Goal: Transaction & Acquisition: Purchase product/service

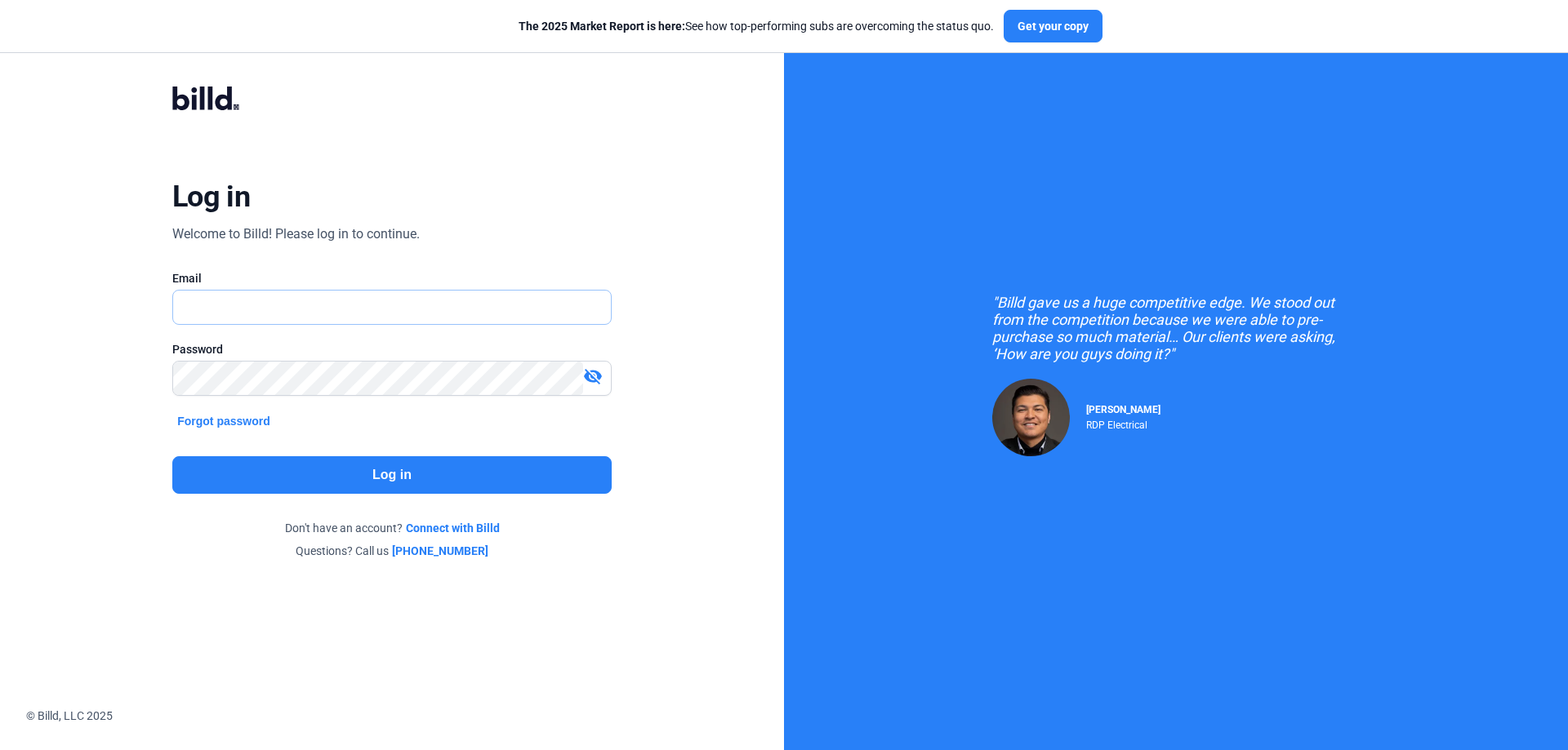
type input "[PERSON_NAME][EMAIL_ADDRESS][DOMAIN_NAME]"
click at [420, 479] on button "Log in" at bounding box center [392, 475] width 440 height 37
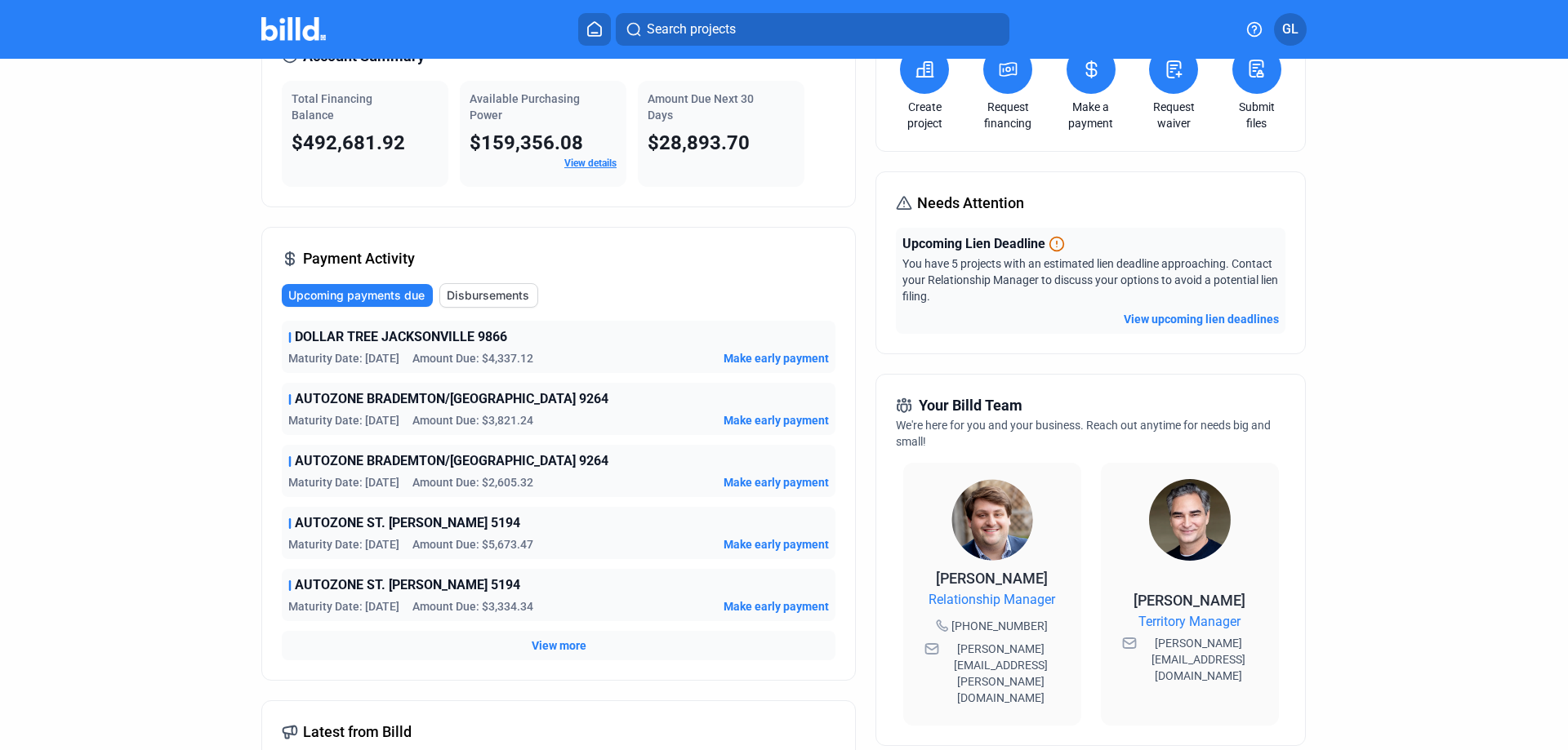
scroll to position [108, 0]
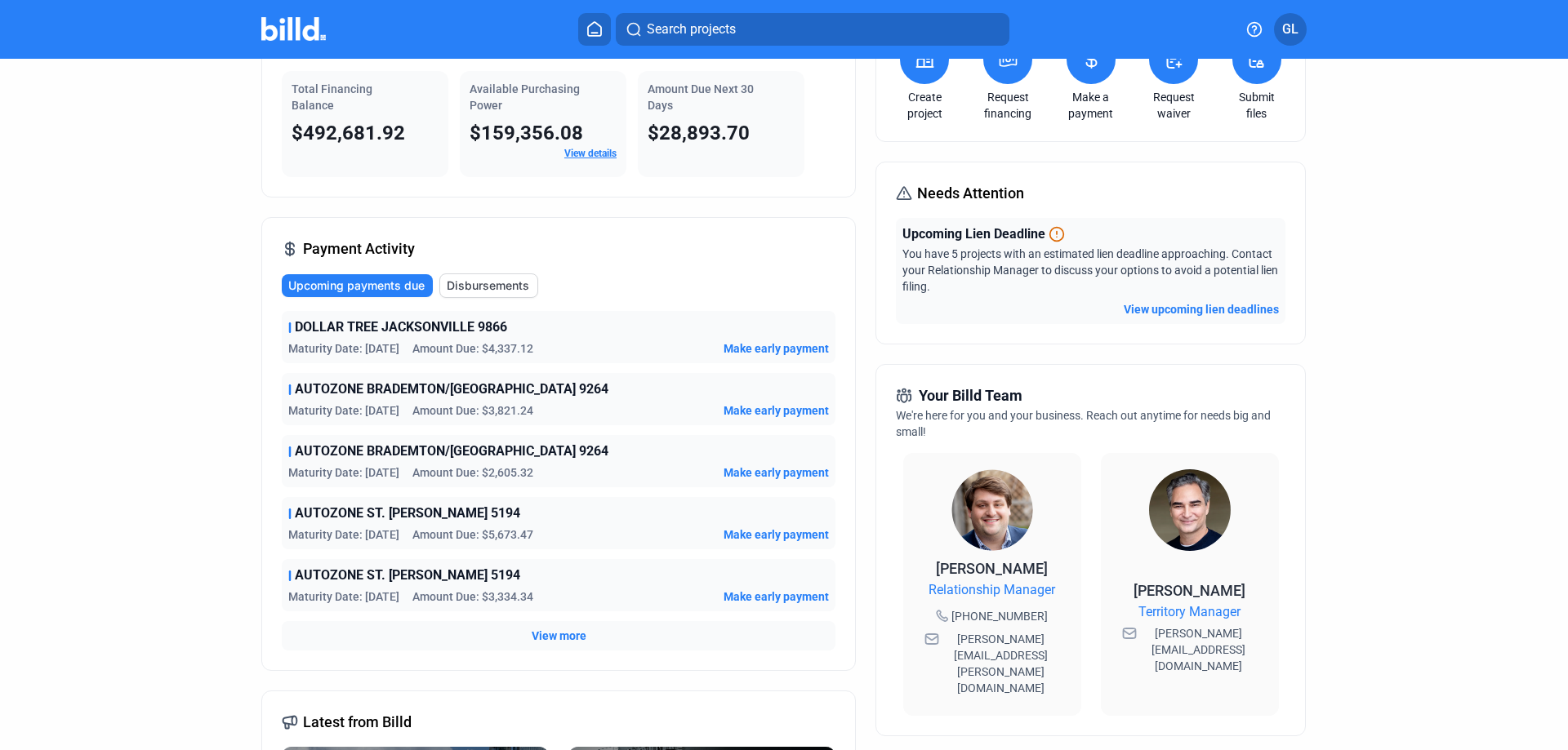
click at [552, 636] on span "View more" at bounding box center [559, 636] width 55 height 17
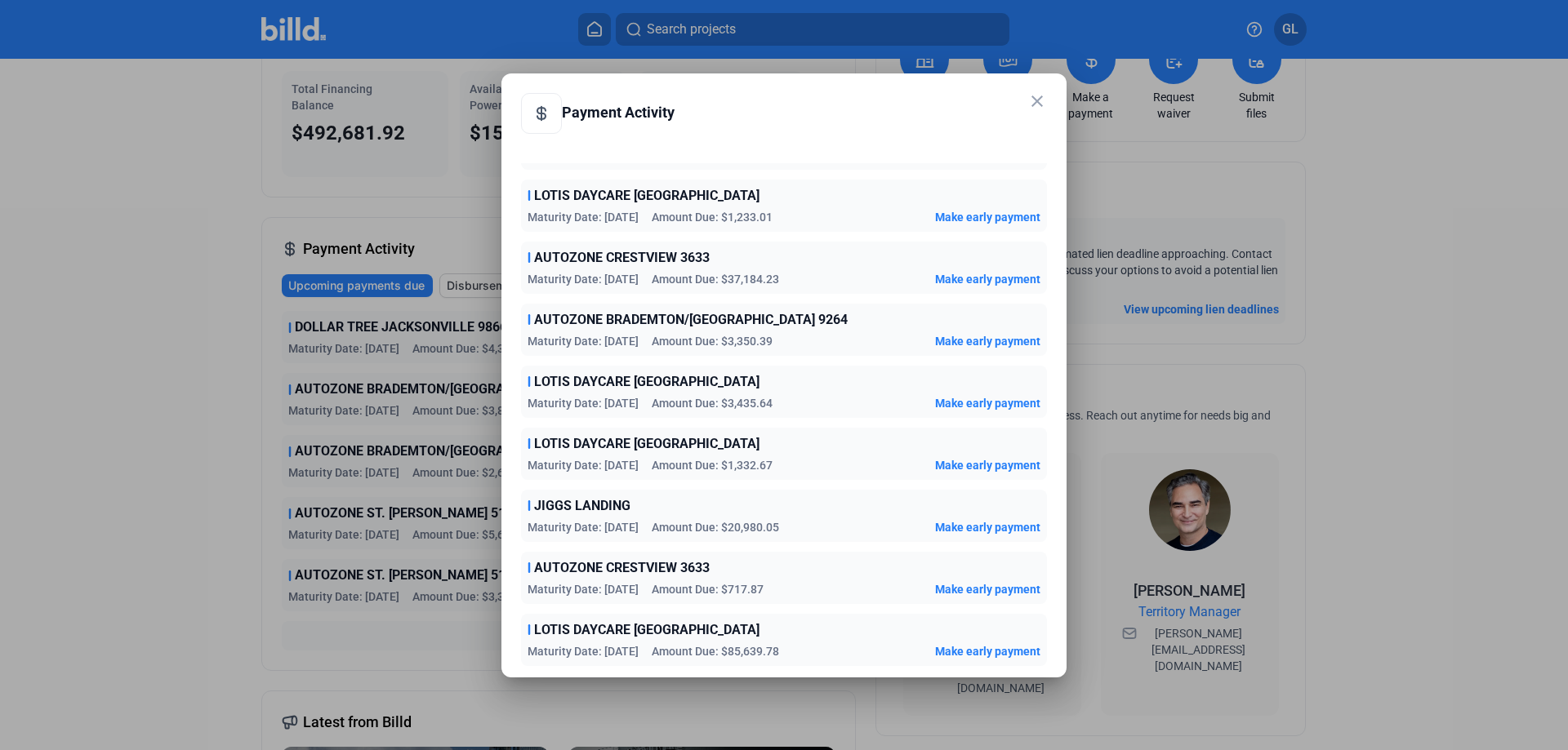
scroll to position [1089, 0]
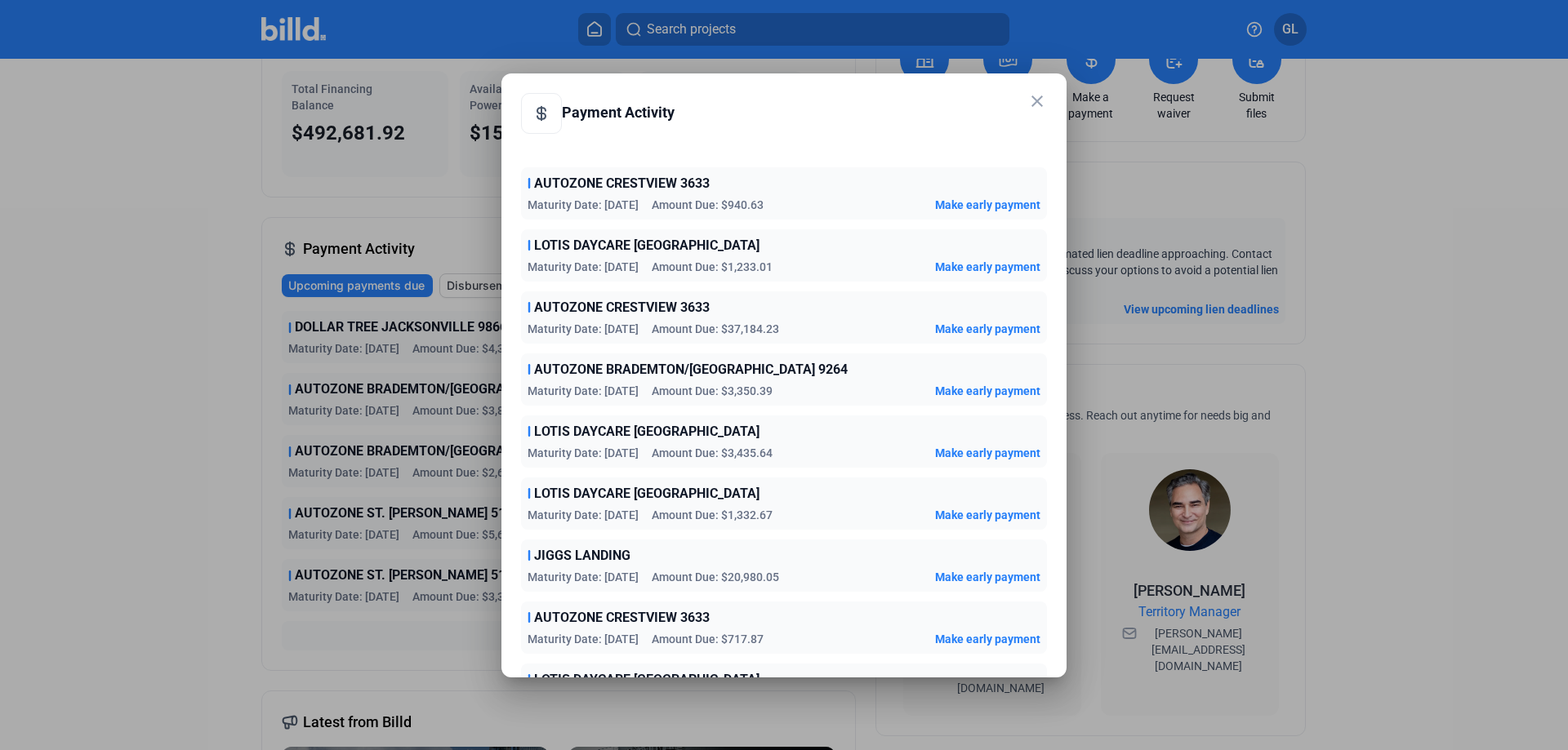
click at [1035, 97] on mat-icon "close" at bounding box center [1037, 102] width 20 height 20
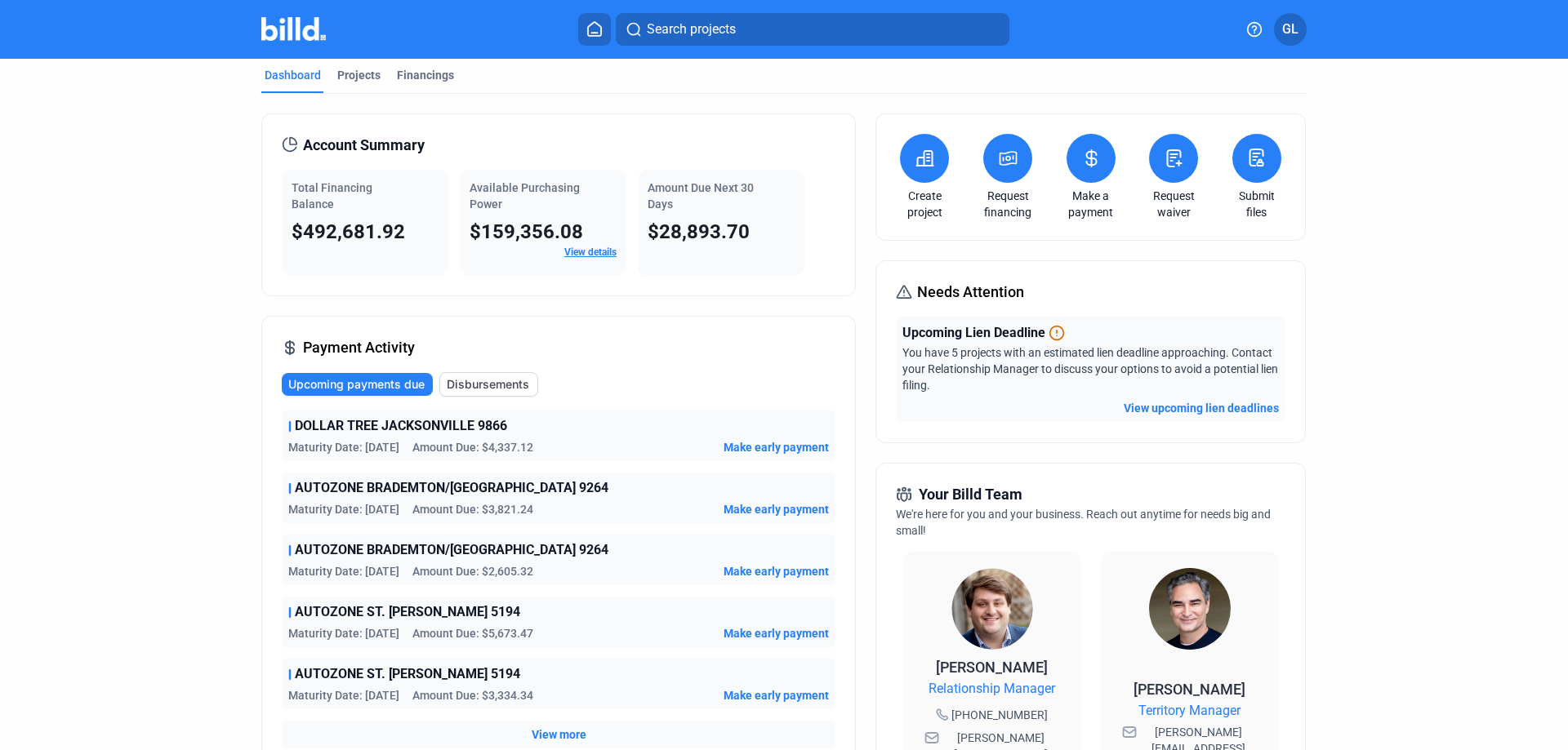
scroll to position [0, 0]
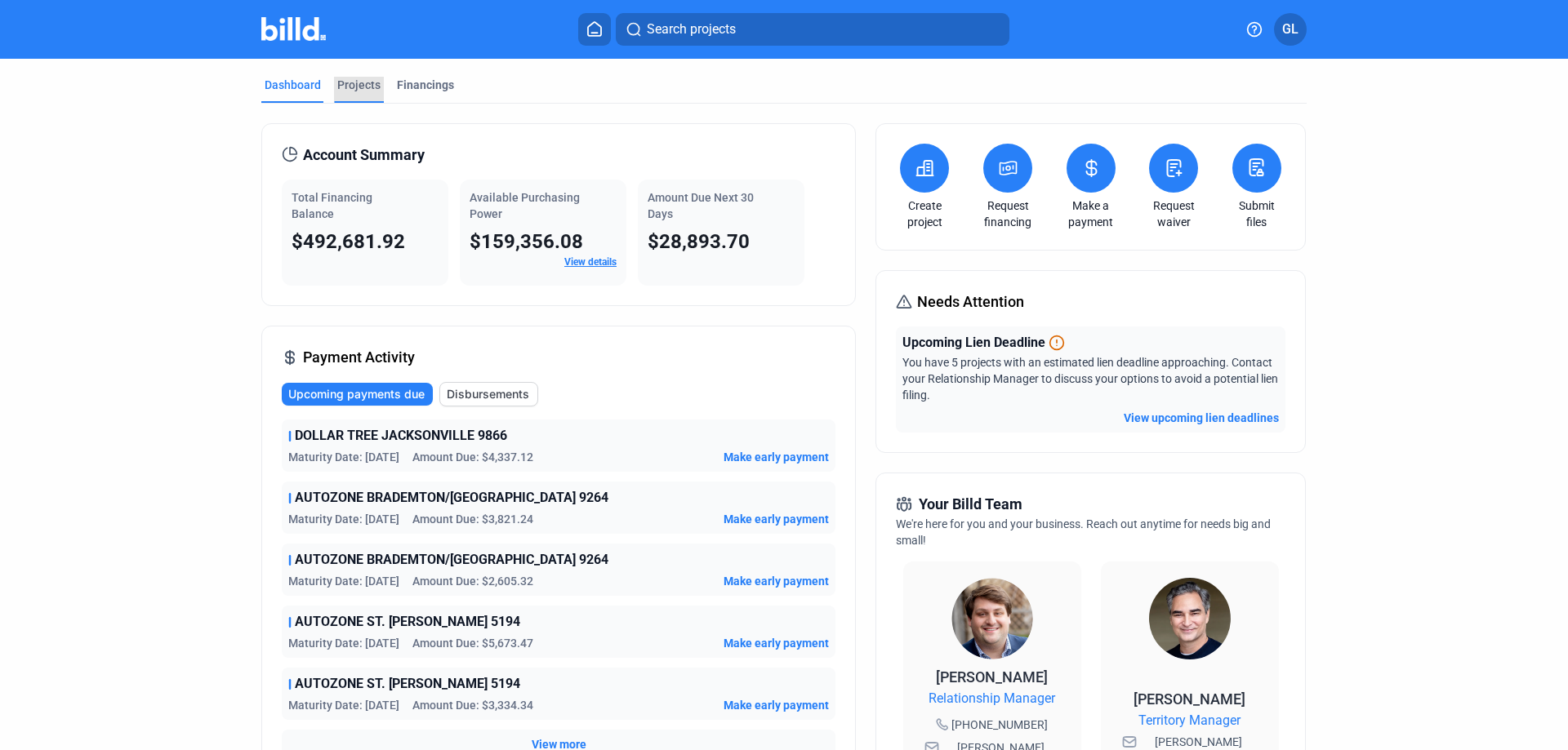
click at [367, 86] on div "Projects" at bounding box center [359, 85] width 43 height 17
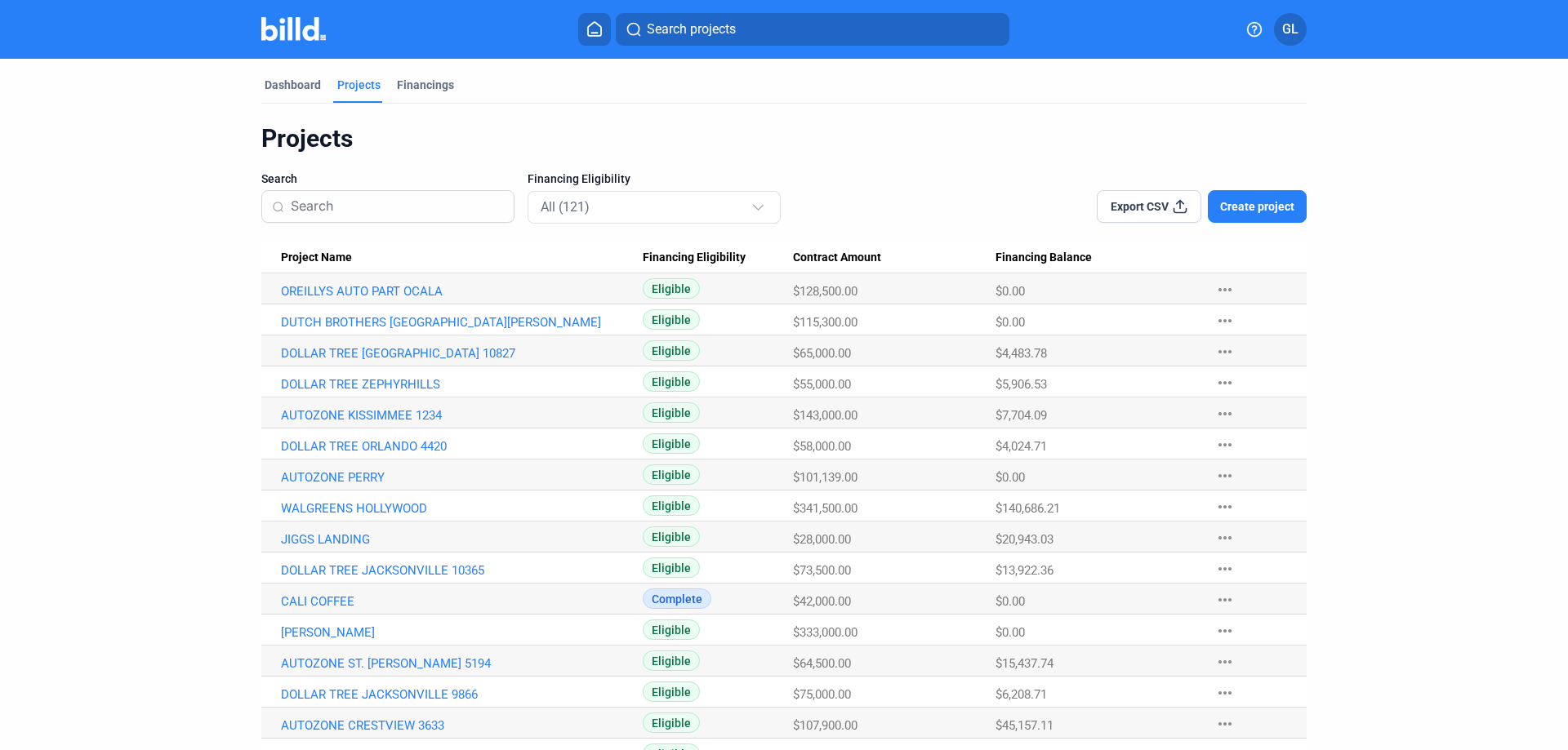
click at [326, 205] on input at bounding box center [397, 206] width 213 height 34
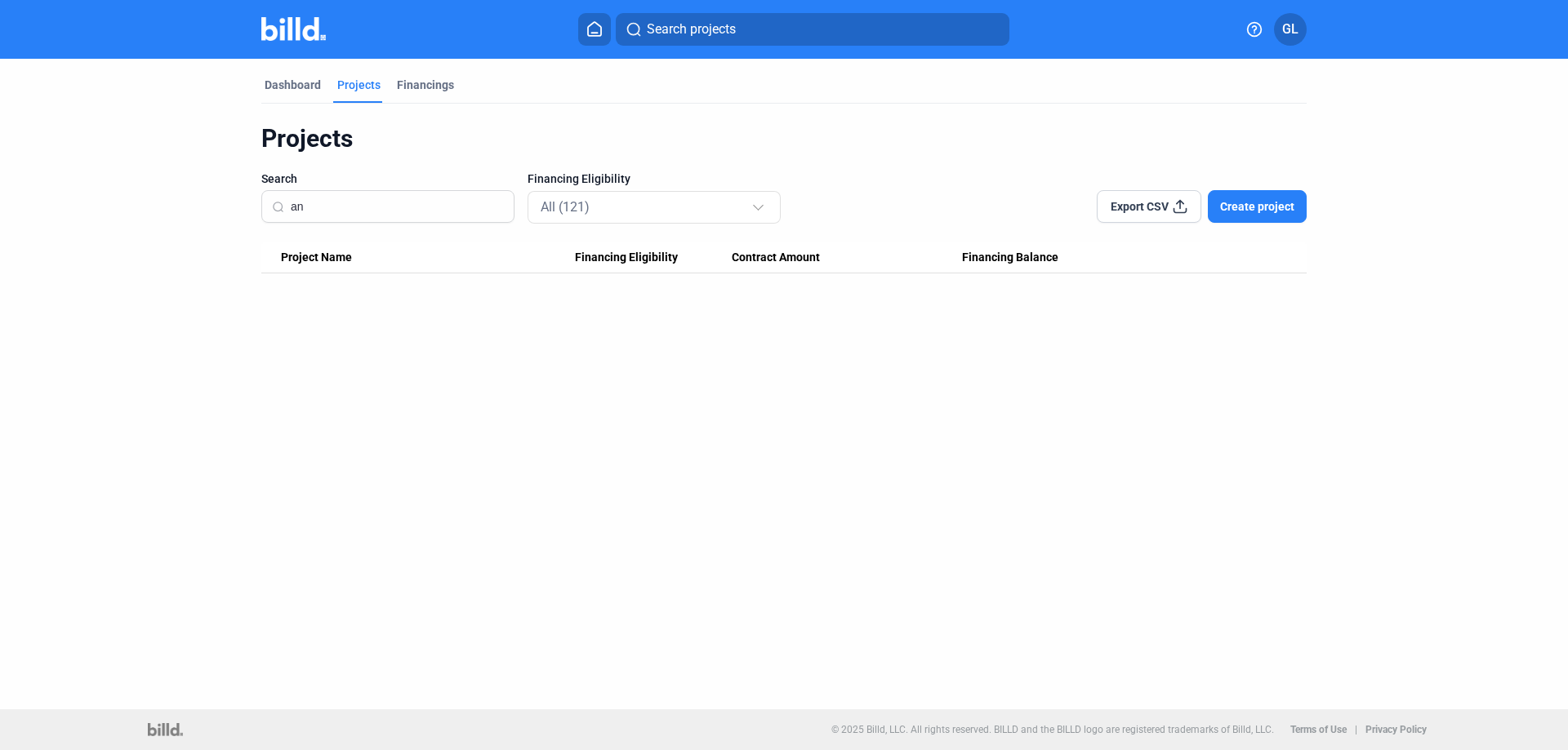
type input "a"
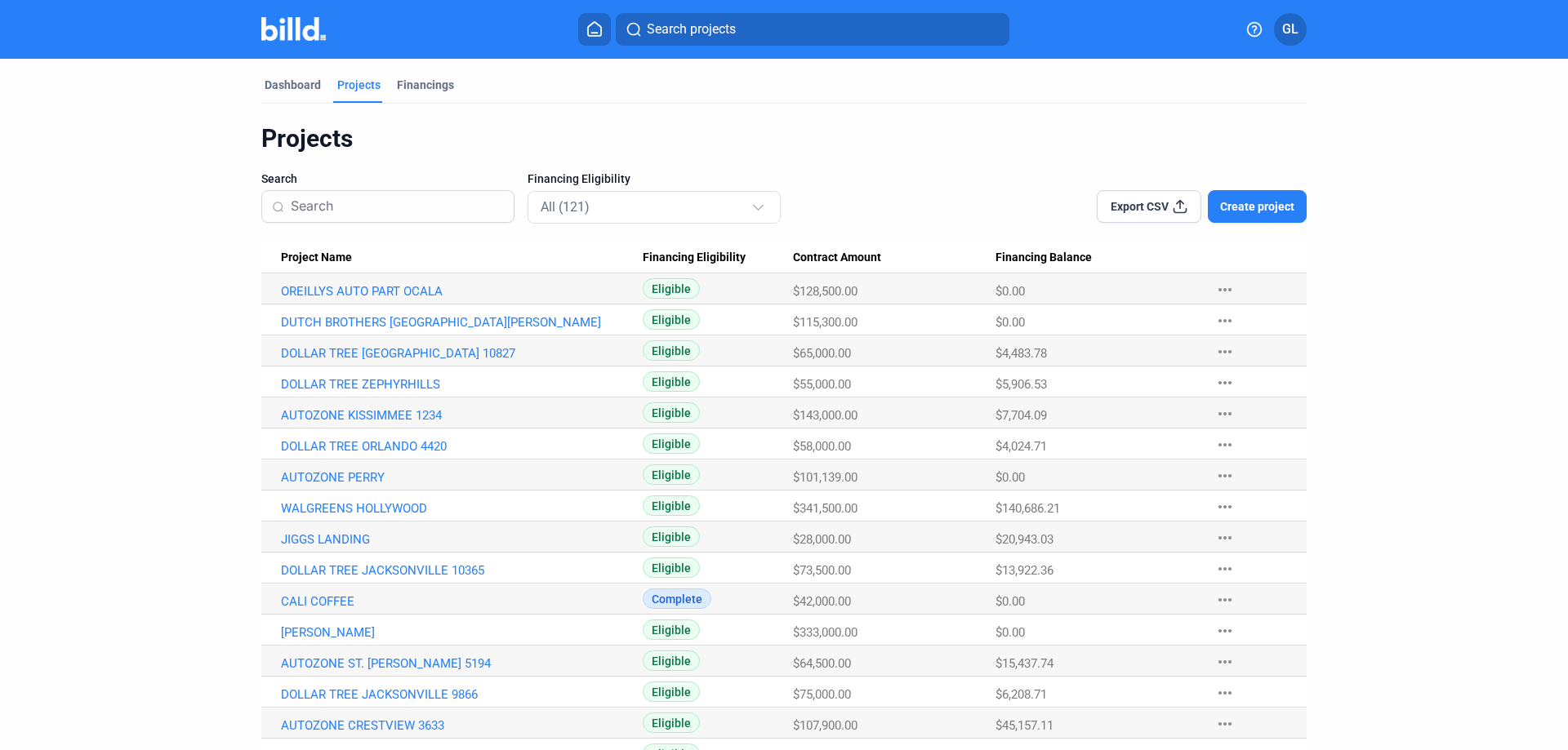
click at [1237, 212] on span "Create project" at bounding box center [1257, 206] width 74 height 17
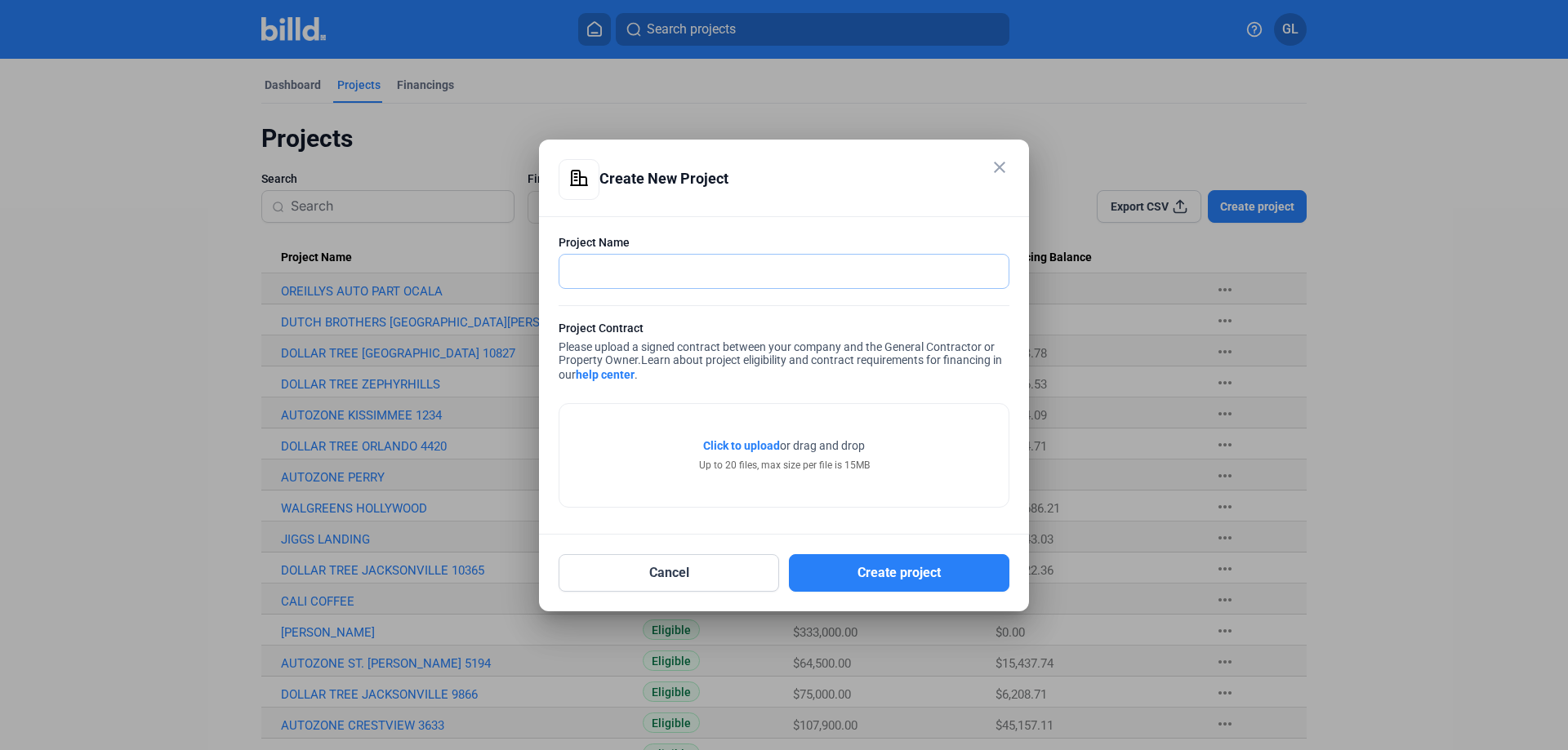
click at [650, 267] on input "text" at bounding box center [775, 272] width 431 height 34
type input "ANYTIME FITNESS"
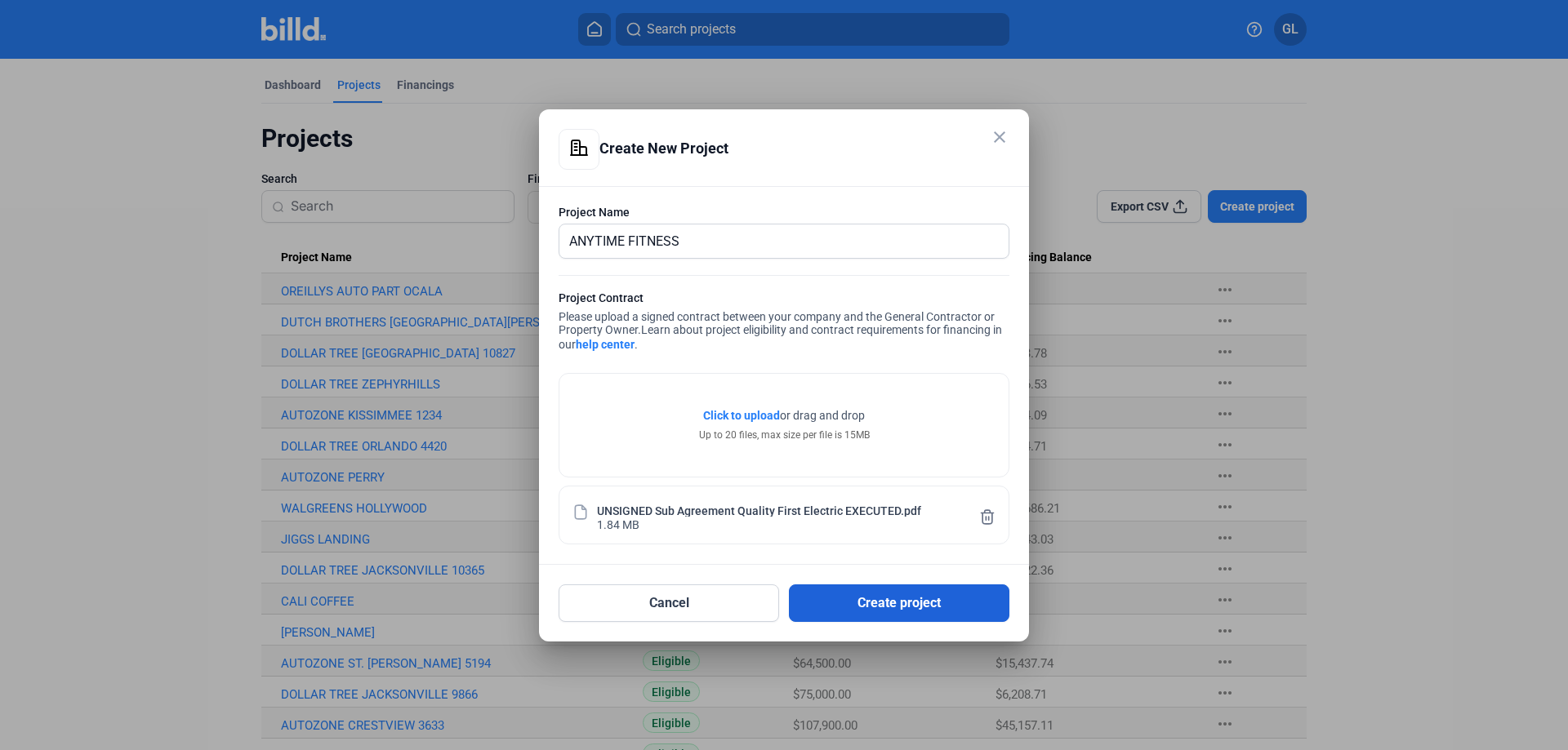
click at [866, 596] on button "Create project" at bounding box center [899, 603] width 221 height 37
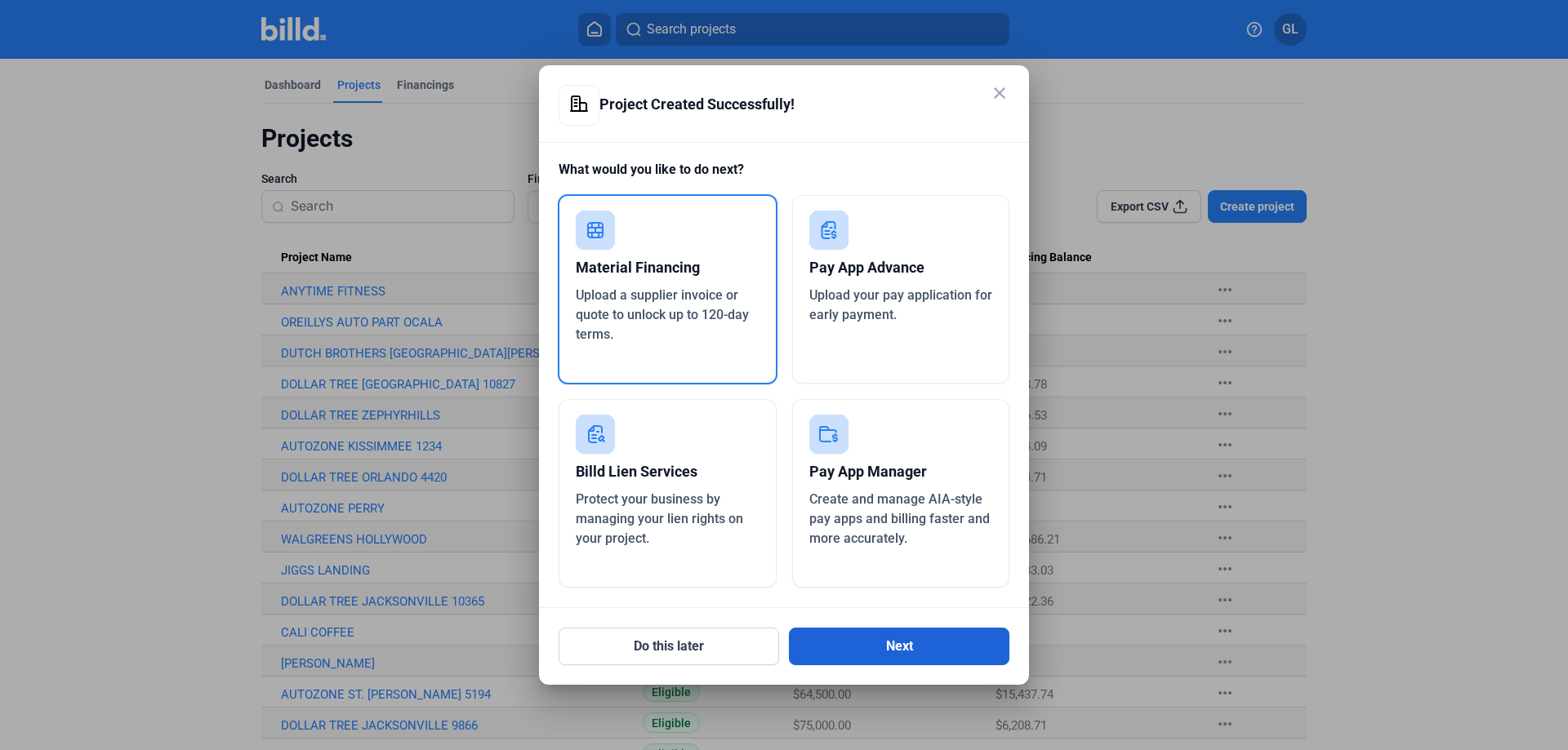
click at [896, 644] on button "Next" at bounding box center [899, 647] width 221 height 37
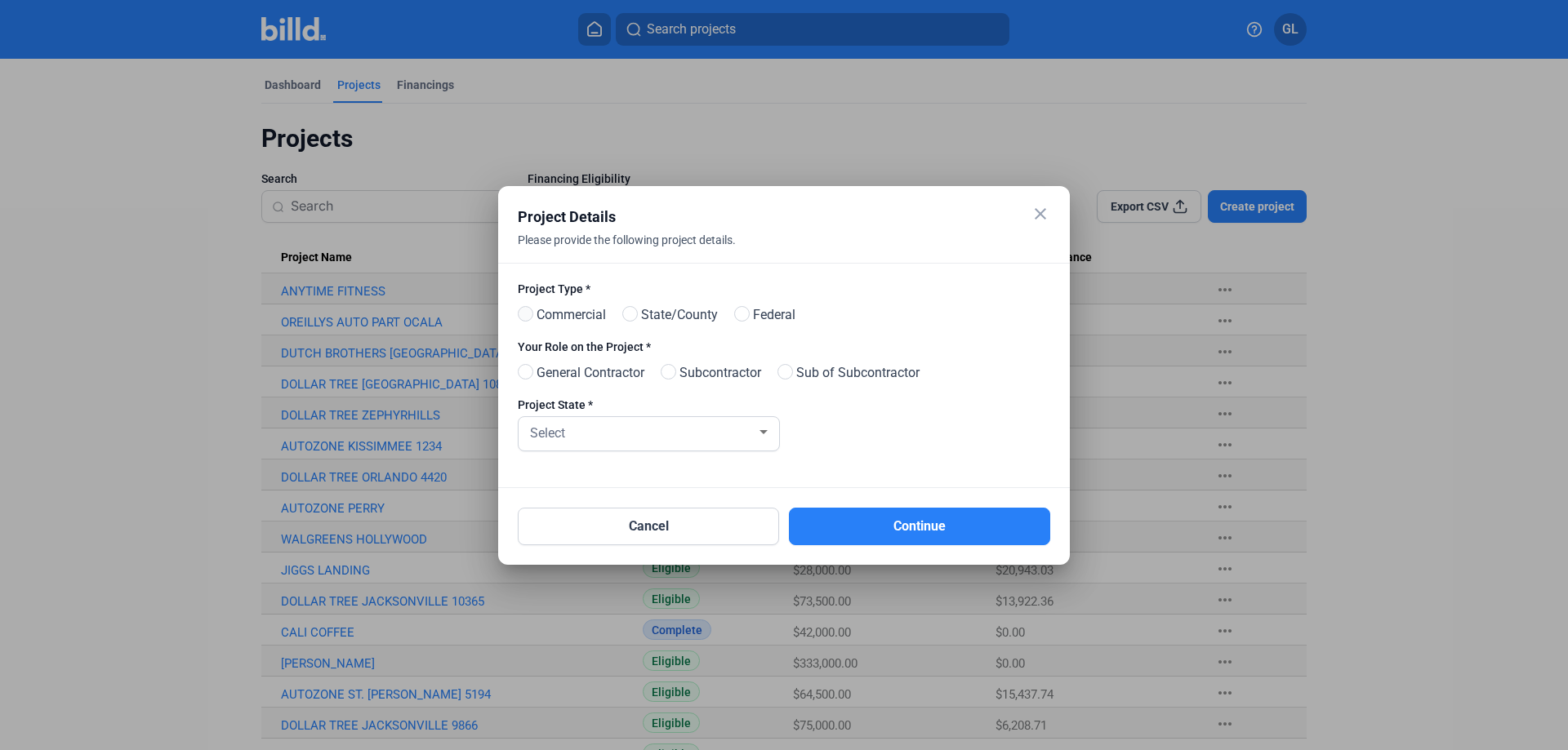
click at [524, 314] on span at bounding box center [525, 314] width 16 height 16
click at [524, 314] on input "Commercial" at bounding box center [523, 314] width 12 height 12
radio input "true"
click at [675, 375] on span at bounding box center [668, 373] width 16 height 16
click at [673, 375] on input "Subcontractor" at bounding box center [666, 373] width 12 height 12
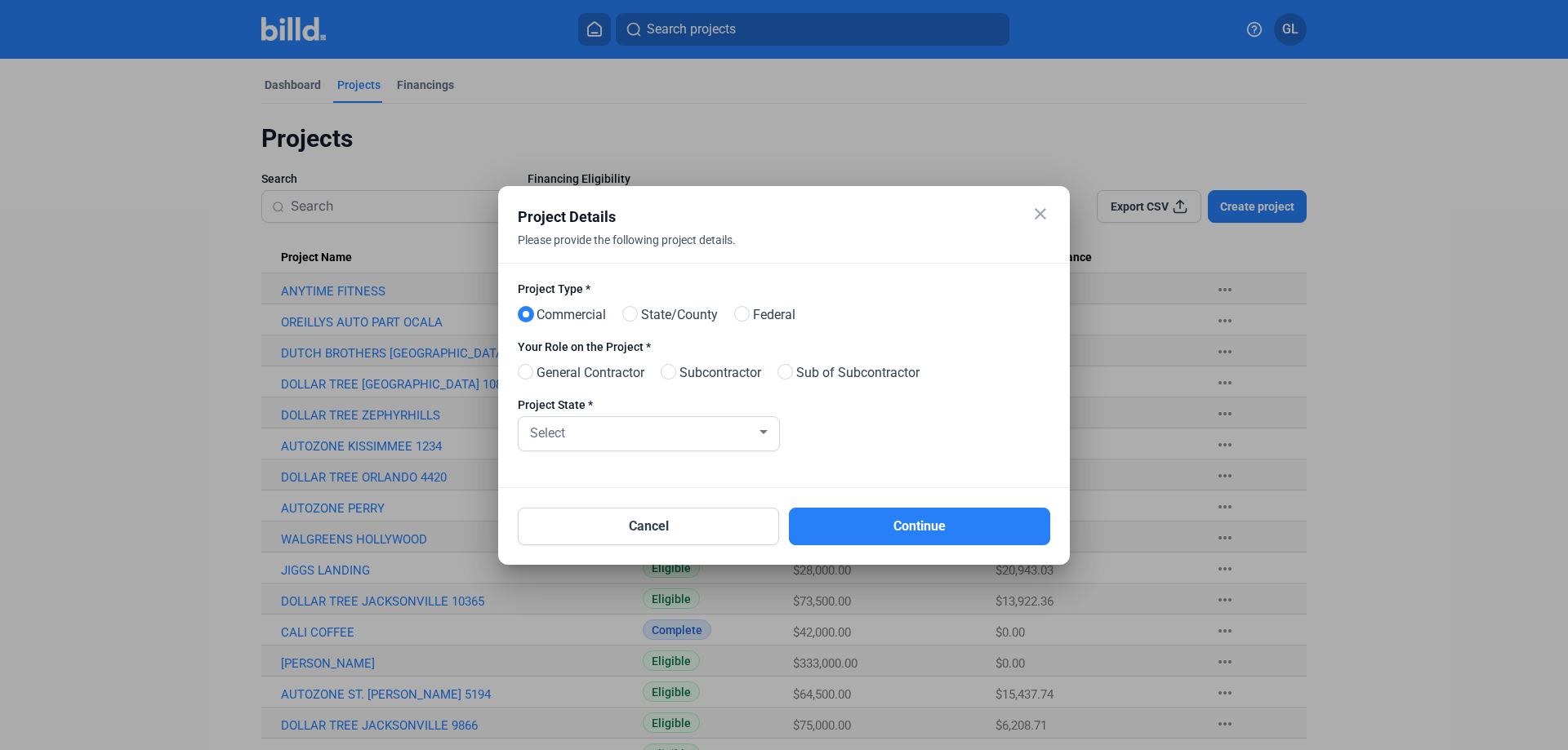
radio input "true"
click at [691, 431] on div "Select" at bounding box center [641, 432] width 230 height 23
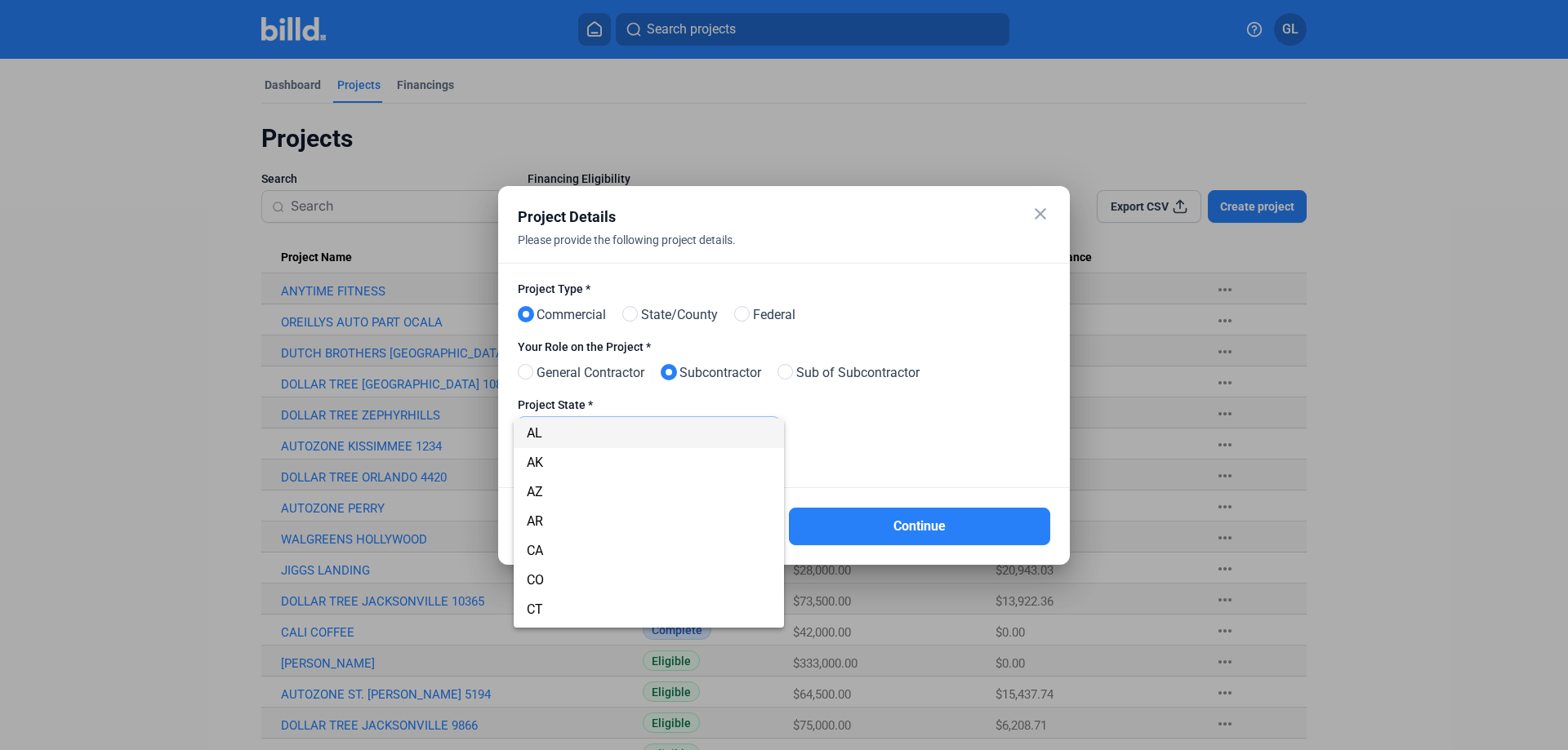
scroll to position [85, 0]
click at [540, 611] on span "FL" at bounding box center [533, 613] width 15 height 16
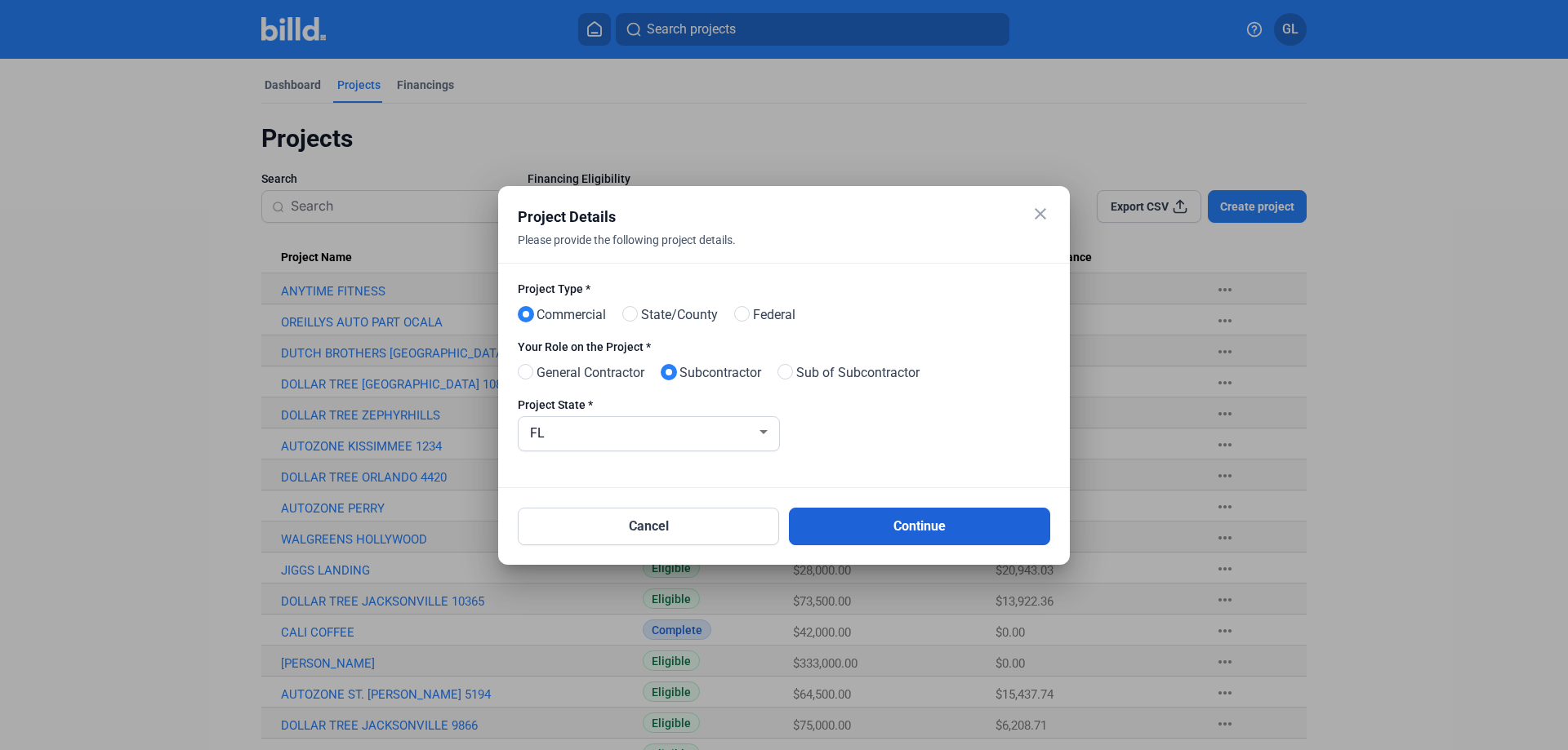
drag, startPoint x: 911, startPoint y: 518, endPoint x: 936, endPoint y: 514, distance: 25.3
click at [912, 518] on button "Continue" at bounding box center [919, 526] width 261 height 37
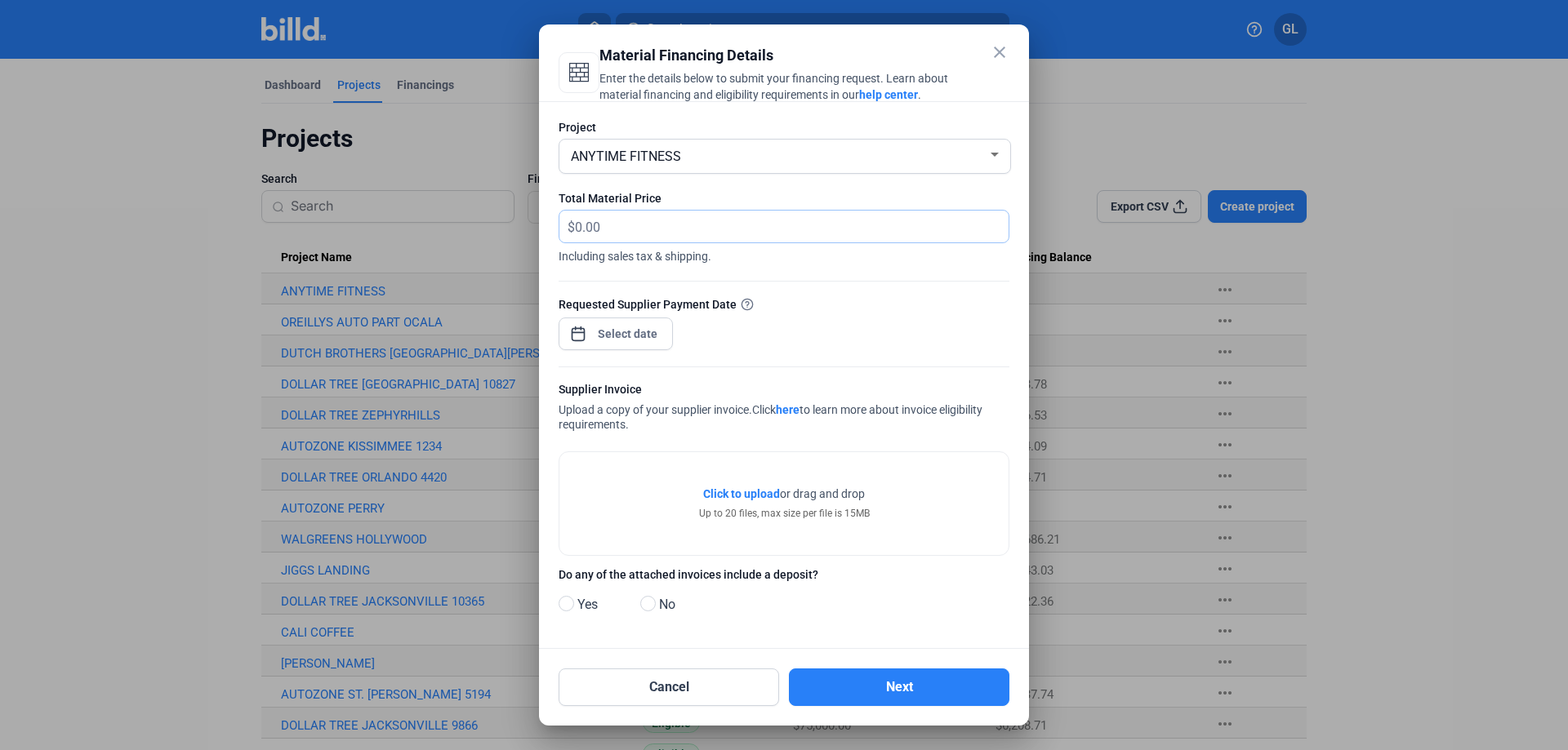
click at [646, 221] on input "text" at bounding box center [782, 227] width 415 height 32
click at [609, 230] on input "text" at bounding box center [782, 227] width 415 height 32
type input "5,335.76"
click at [649, 336] on div "close Material Financing Details Enter the details below to submit your financi…" at bounding box center [784, 375] width 1568 height 750
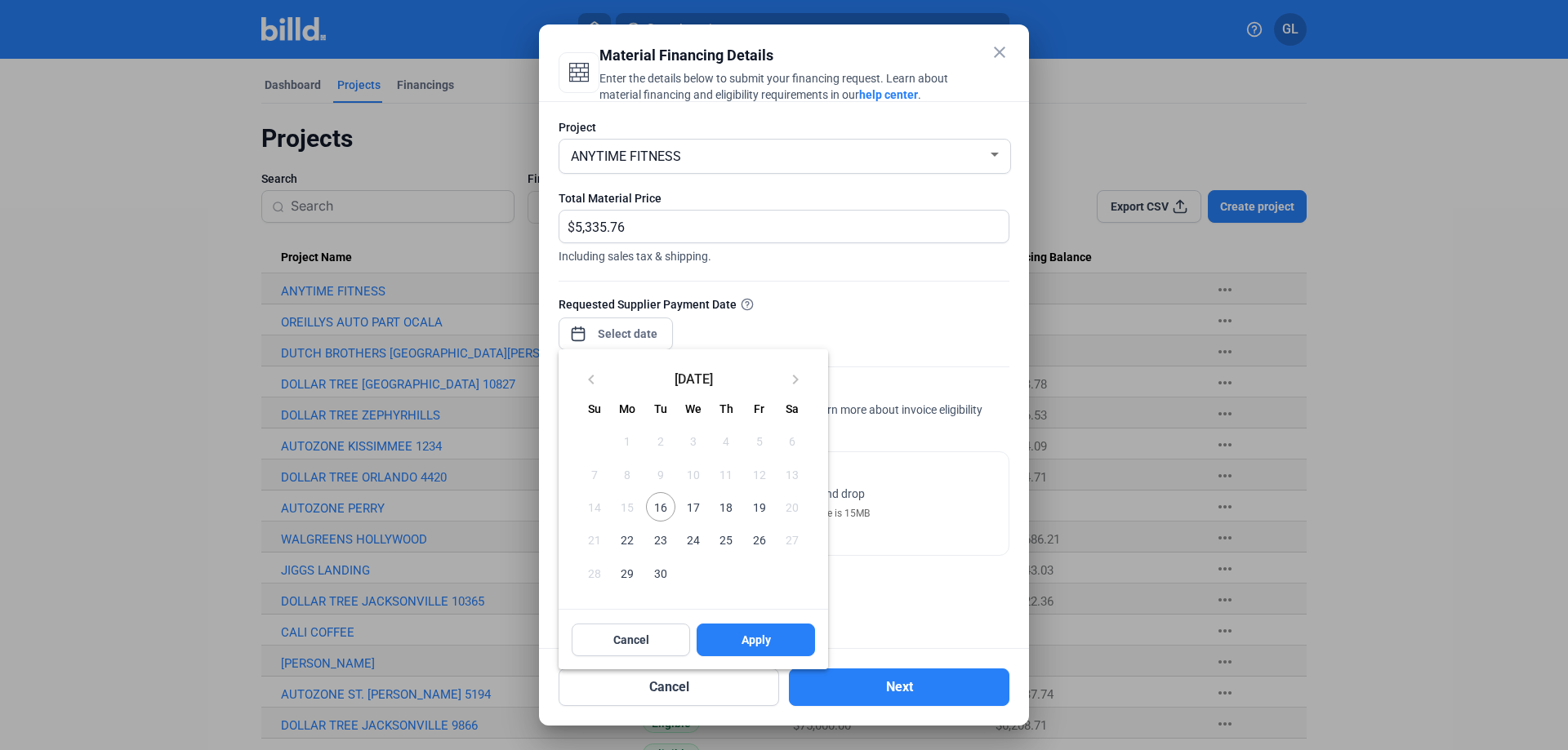
click at [658, 508] on span "16" at bounding box center [660, 508] width 30 height 30
click at [761, 636] on span "Apply" at bounding box center [756, 640] width 30 height 17
type input "[DATE]"
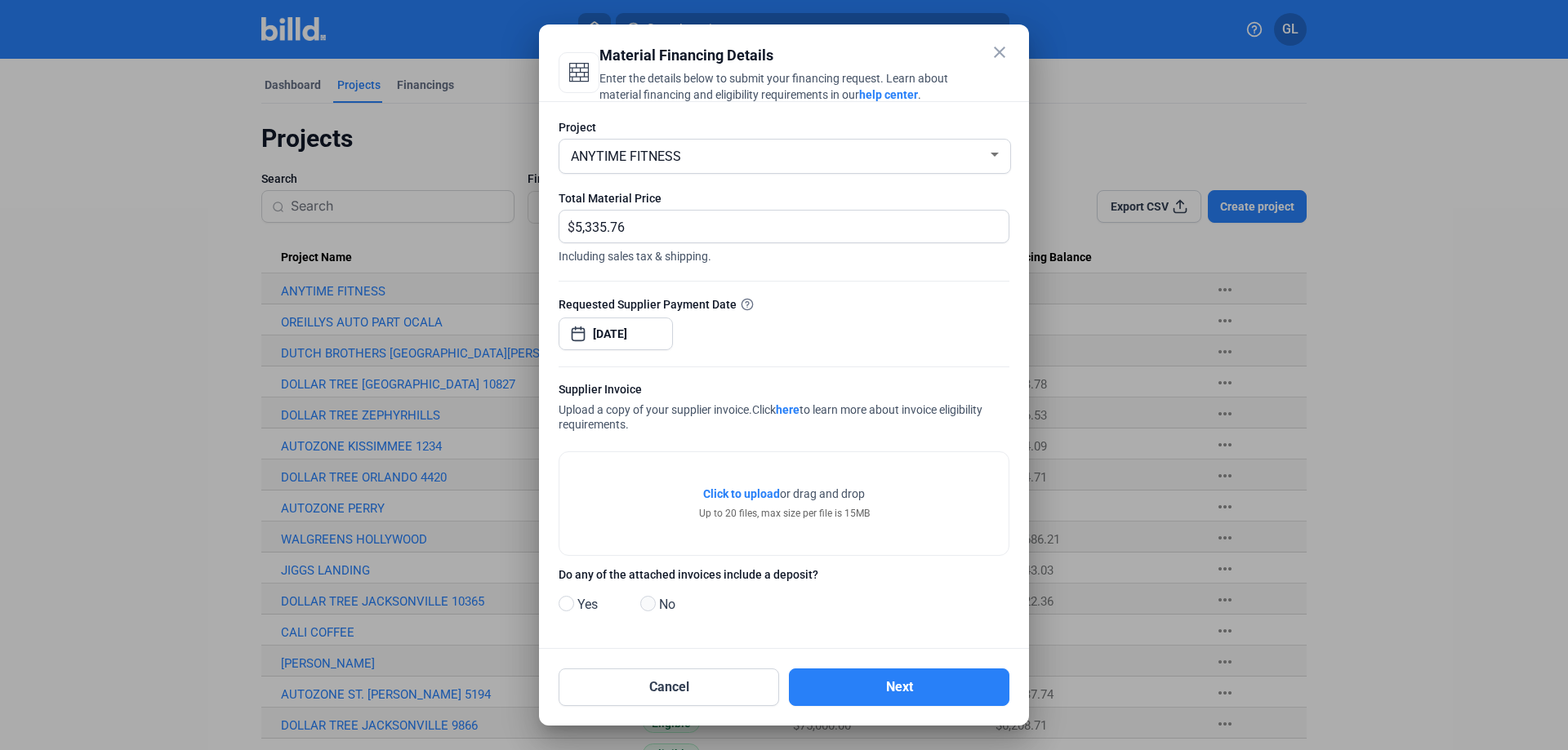
click at [646, 605] on span at bounding box center [648, 604] width 16 height 16
click at [646, 605] on input "No" at bounding box center [647, 604] width 12 height 12
radio input "true"
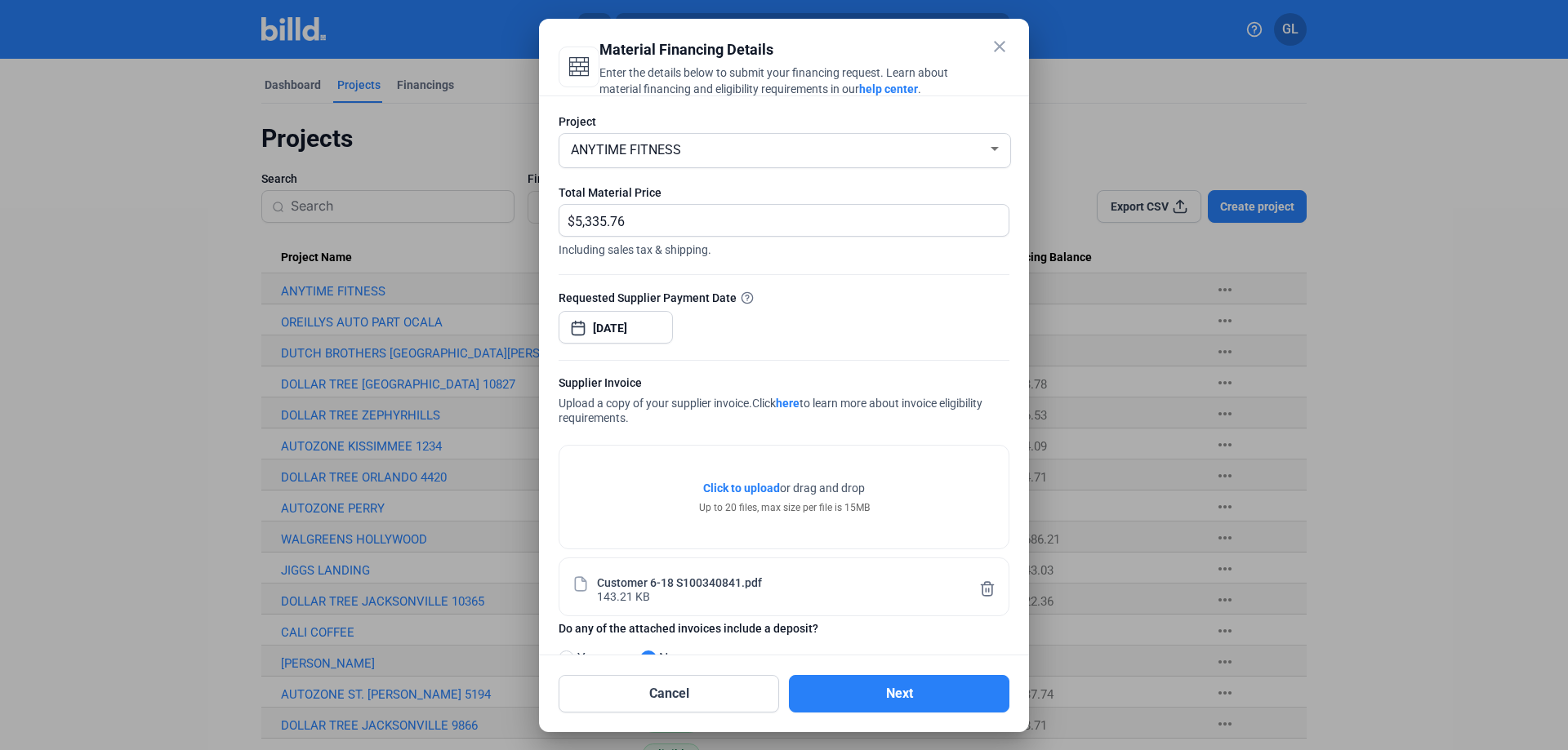
scroll to position [50, 0]
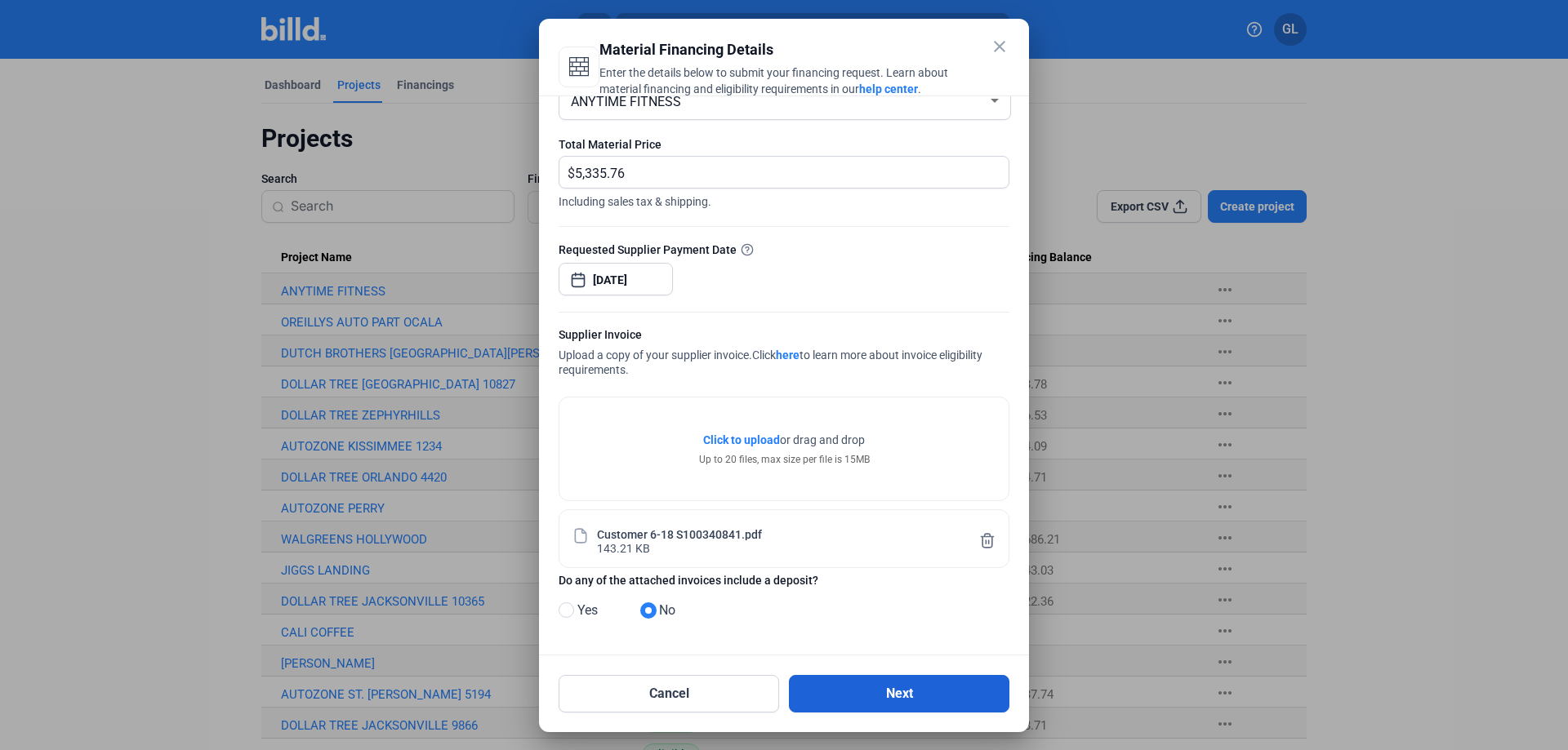
click at [903, 692] on button "Next" at bounding box center [899, 694] width 221 height 37
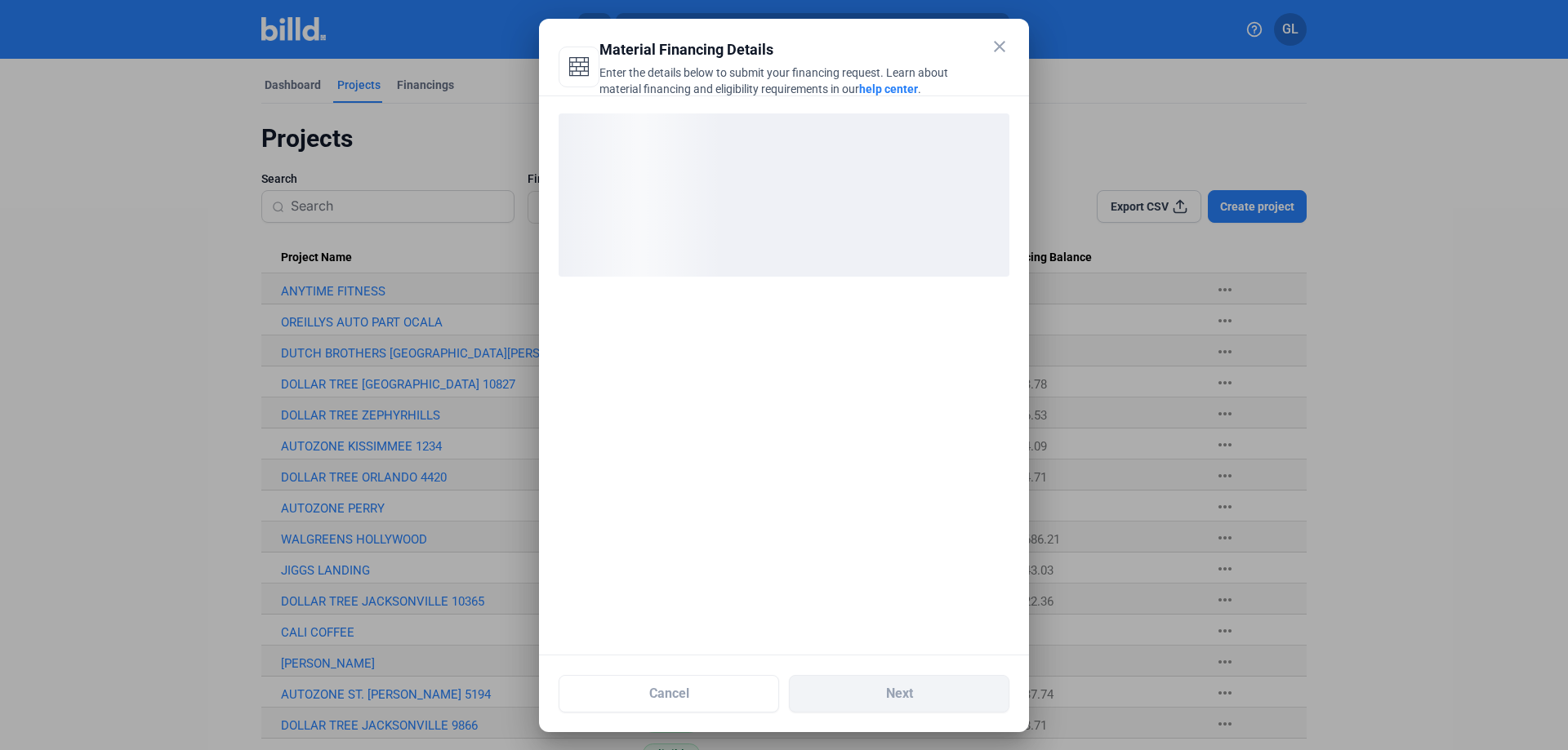
scroll to position [0, 0]
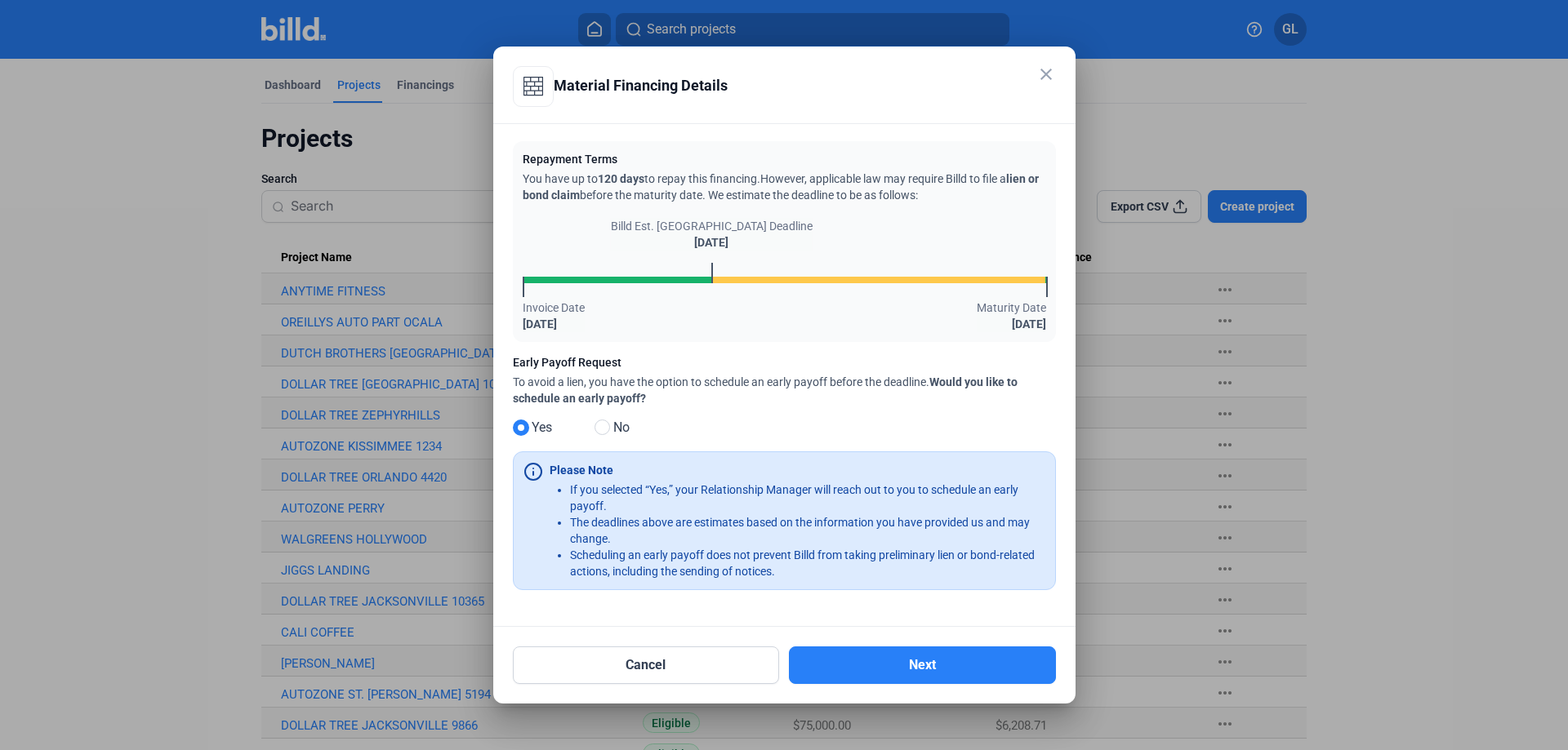
drag, startPoint x: 598, startPoint y: 426, endPoint x: 611, endPoint y: 432, distance: 14.3
click at [598, 426] on span at bounding box center [602, 428] width 16 height 16
click at [598, 426] on input "No" at bounding box center [600, 428] width 12 height 12
radio input "true"
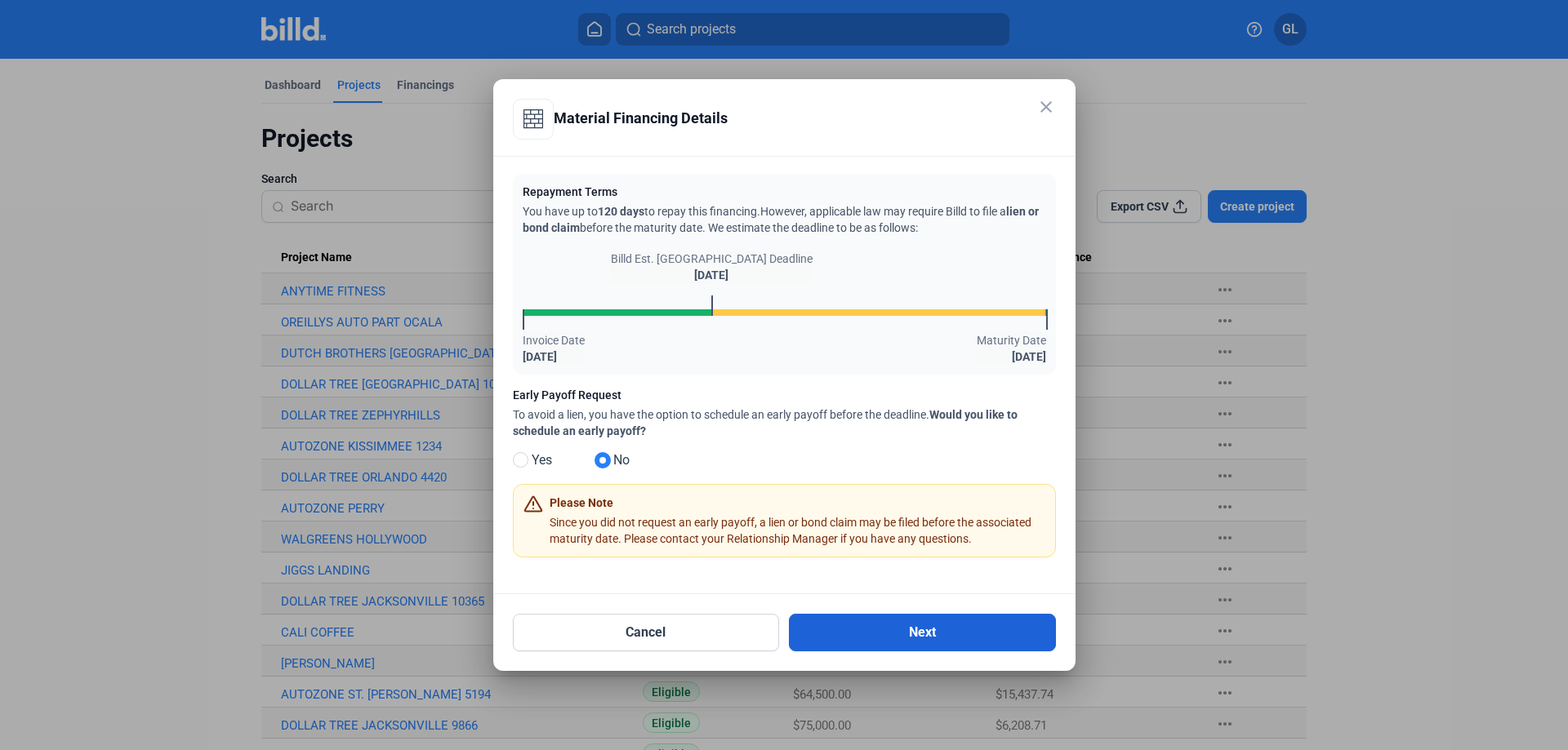
click at [942, 641] on button "Next" at bounding box center [921, 633] width 267 height 37
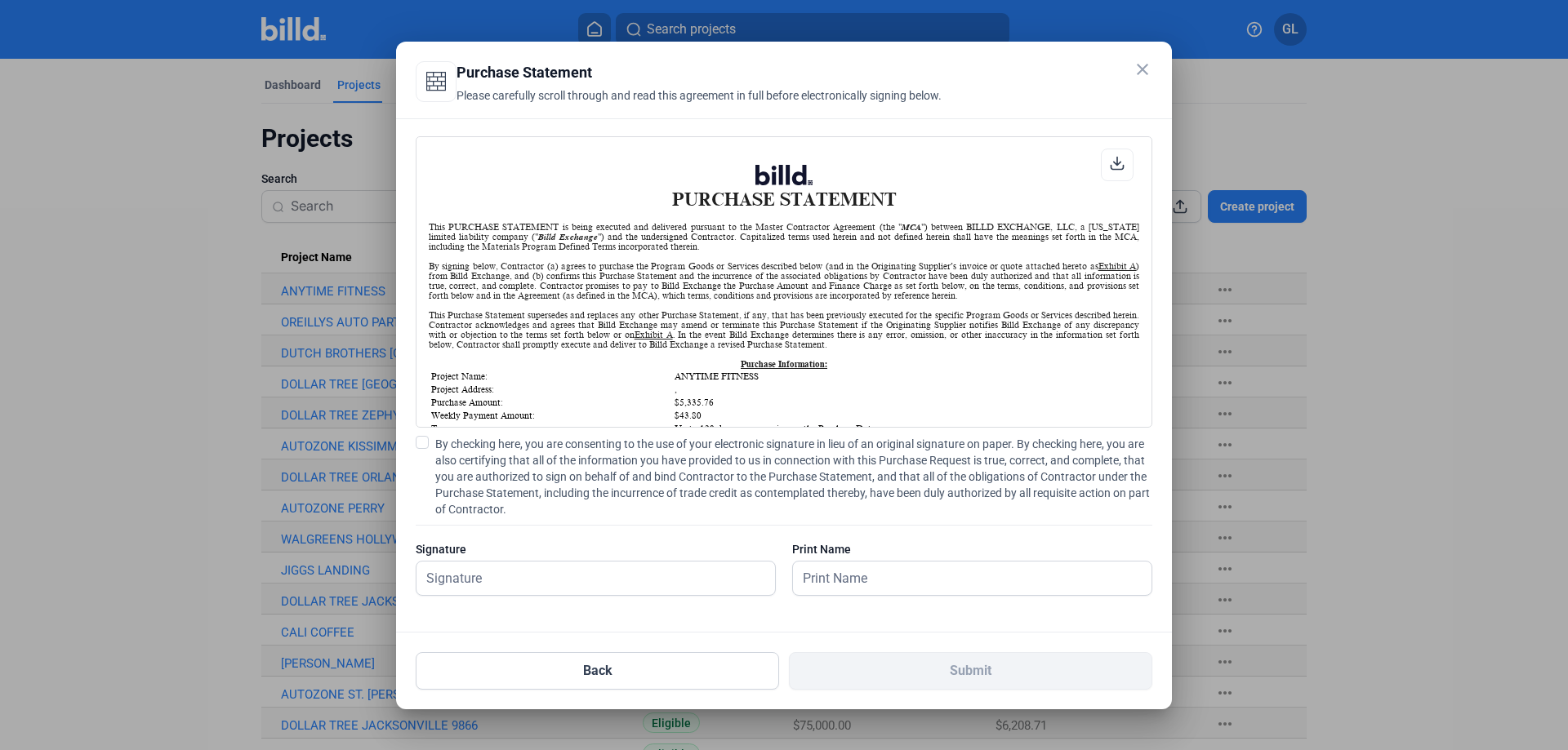
scroll to position [1, 0]
click at [418, 441] on span at bounding box center [422, 442] width 13 height 13
click at [0, 0] on input "By checking here, you are consenting to the use of your electronic signature in…" at bounding box center [0, 0] width 0 height 0
drag, startPoint x: 469, startPoint y: 570, endPoint x: 471, endPoint y: 580, distance: 10.2
click at [469, 570] on input "text" at bounding box center [587, 579] width 341 height 34
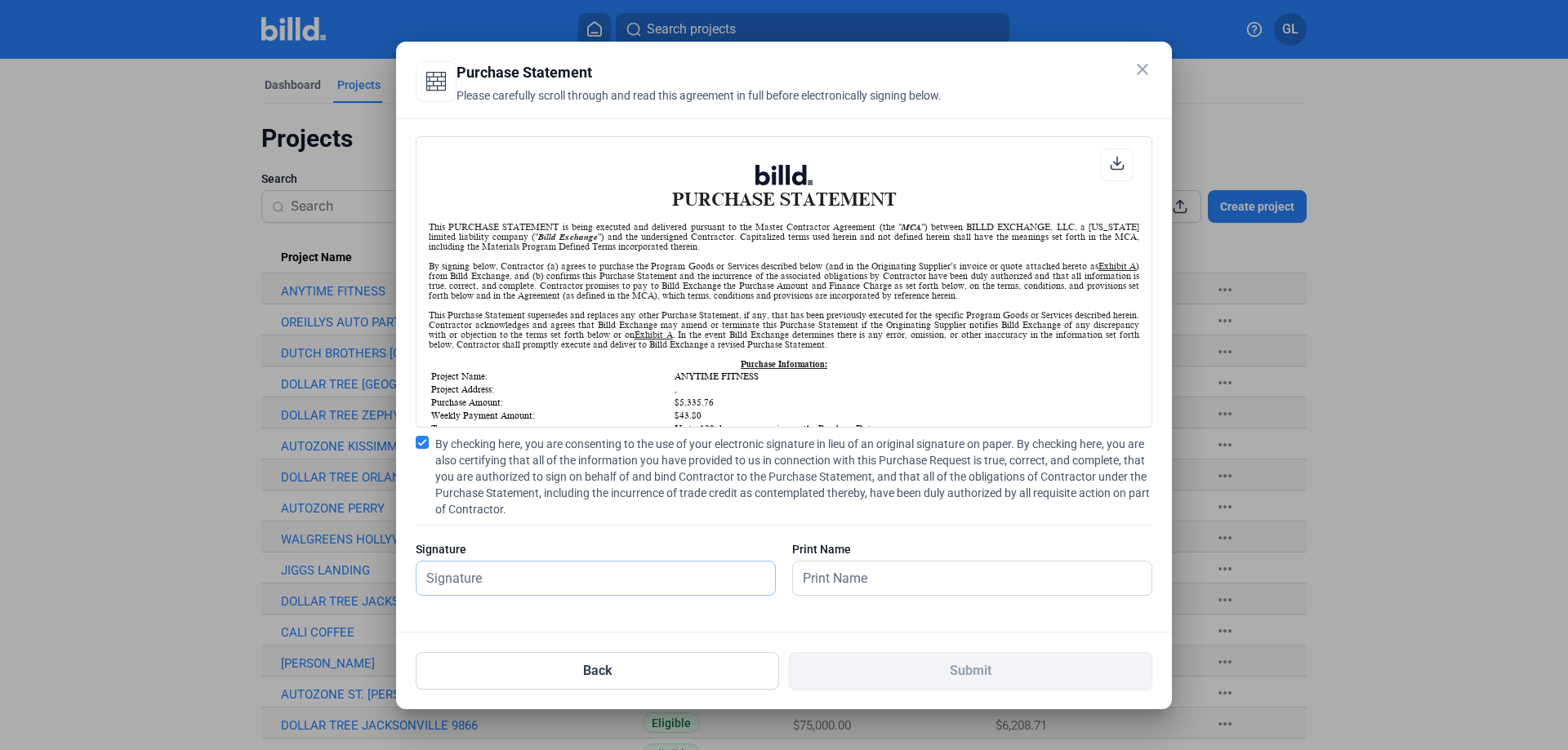
type input "[PERSON_NAME]"
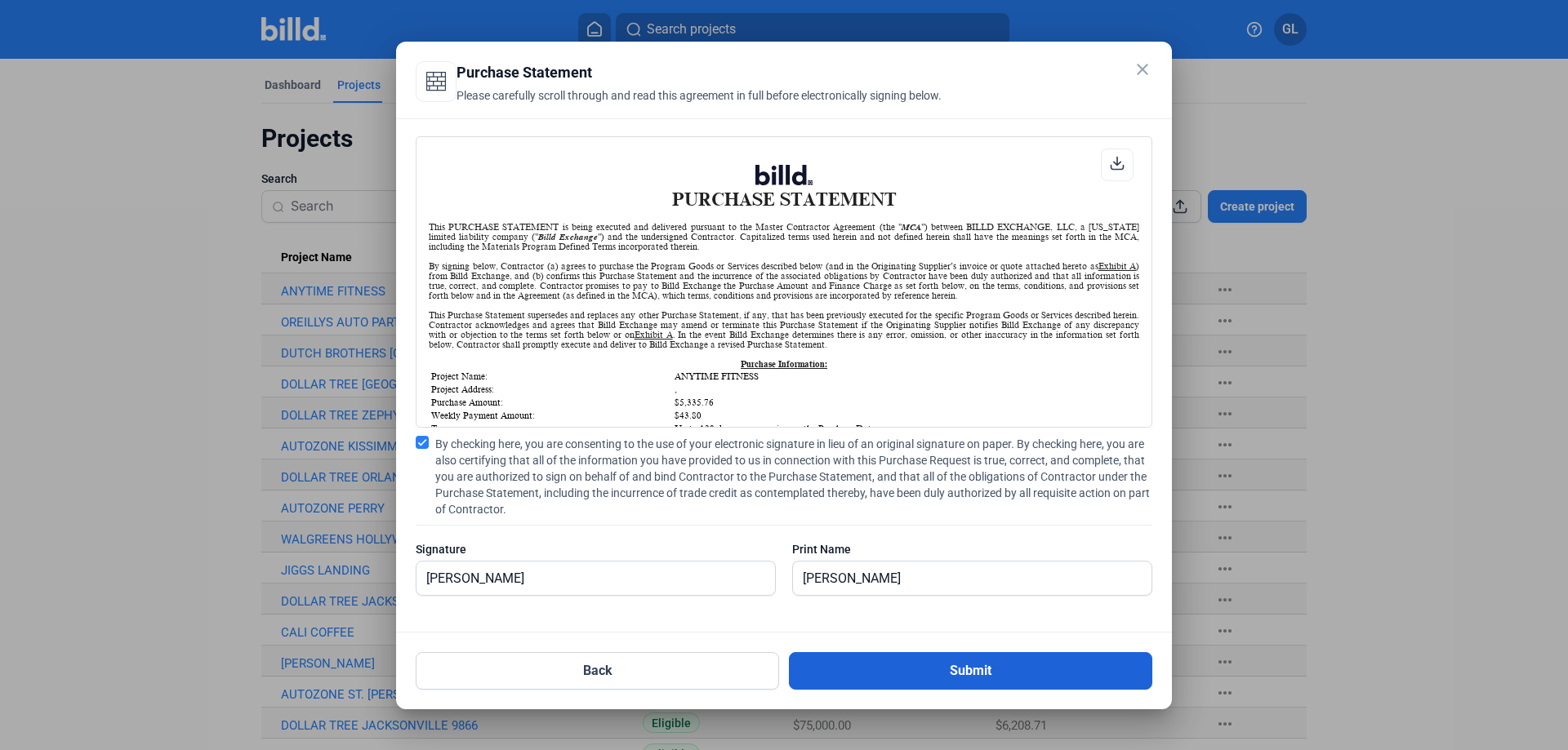
click at [882, 669] on button "Submit" at bounding box center [970, 671] width 364 height 37
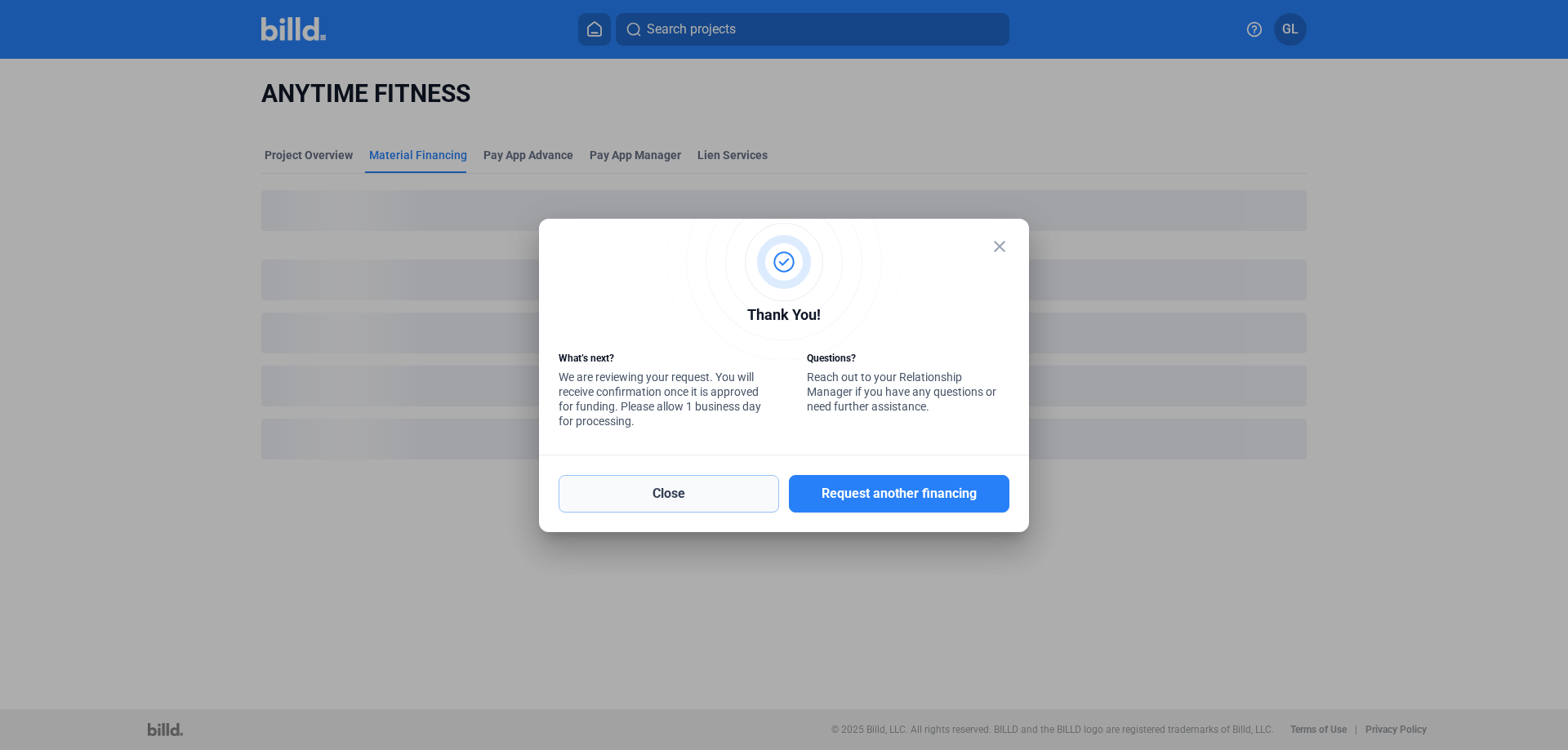
click at [698, 493] on button "Close" at bounding box center [669, 494] width 221 height 37
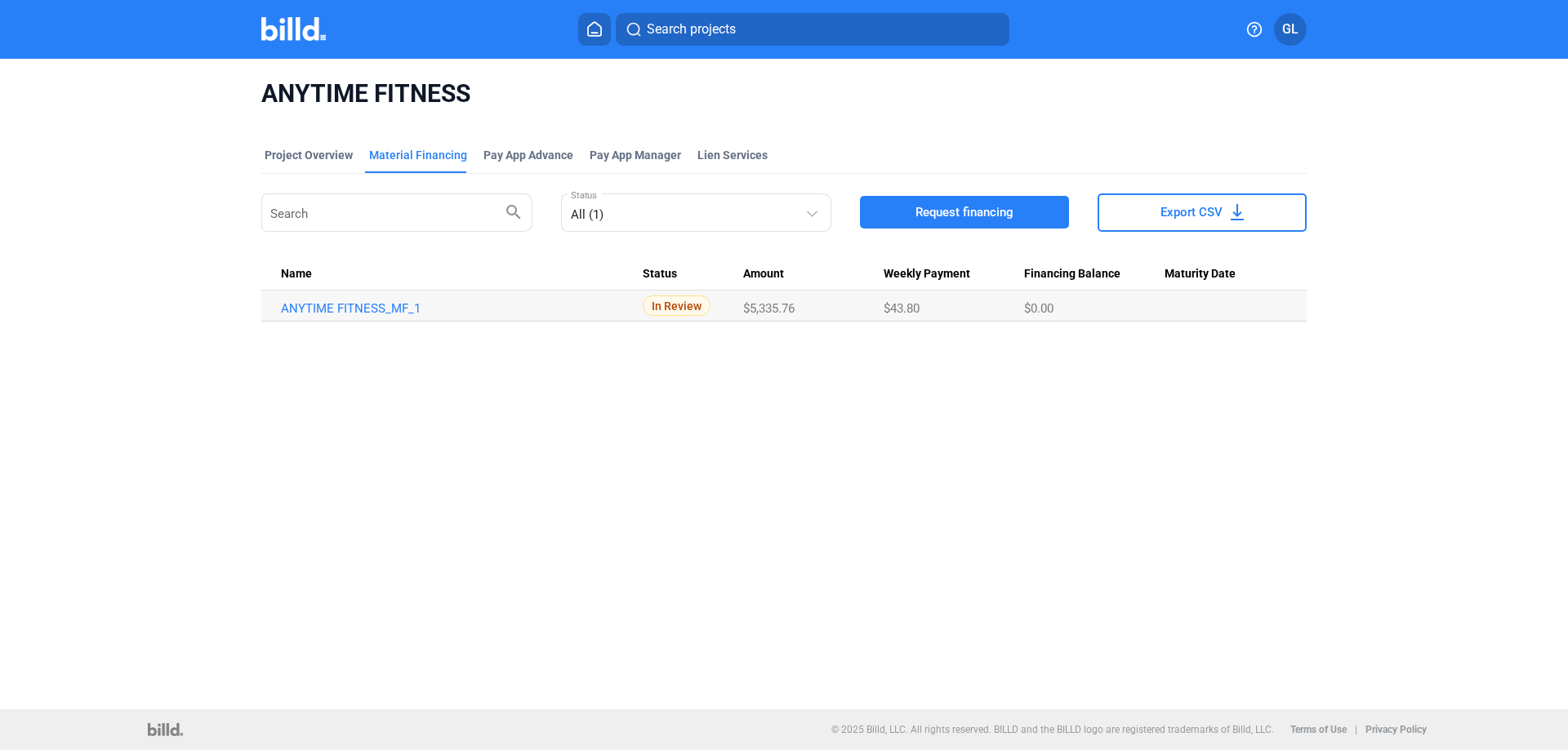
click at [279, 29] on img at bounding box center [293, 29] width 64 height 24
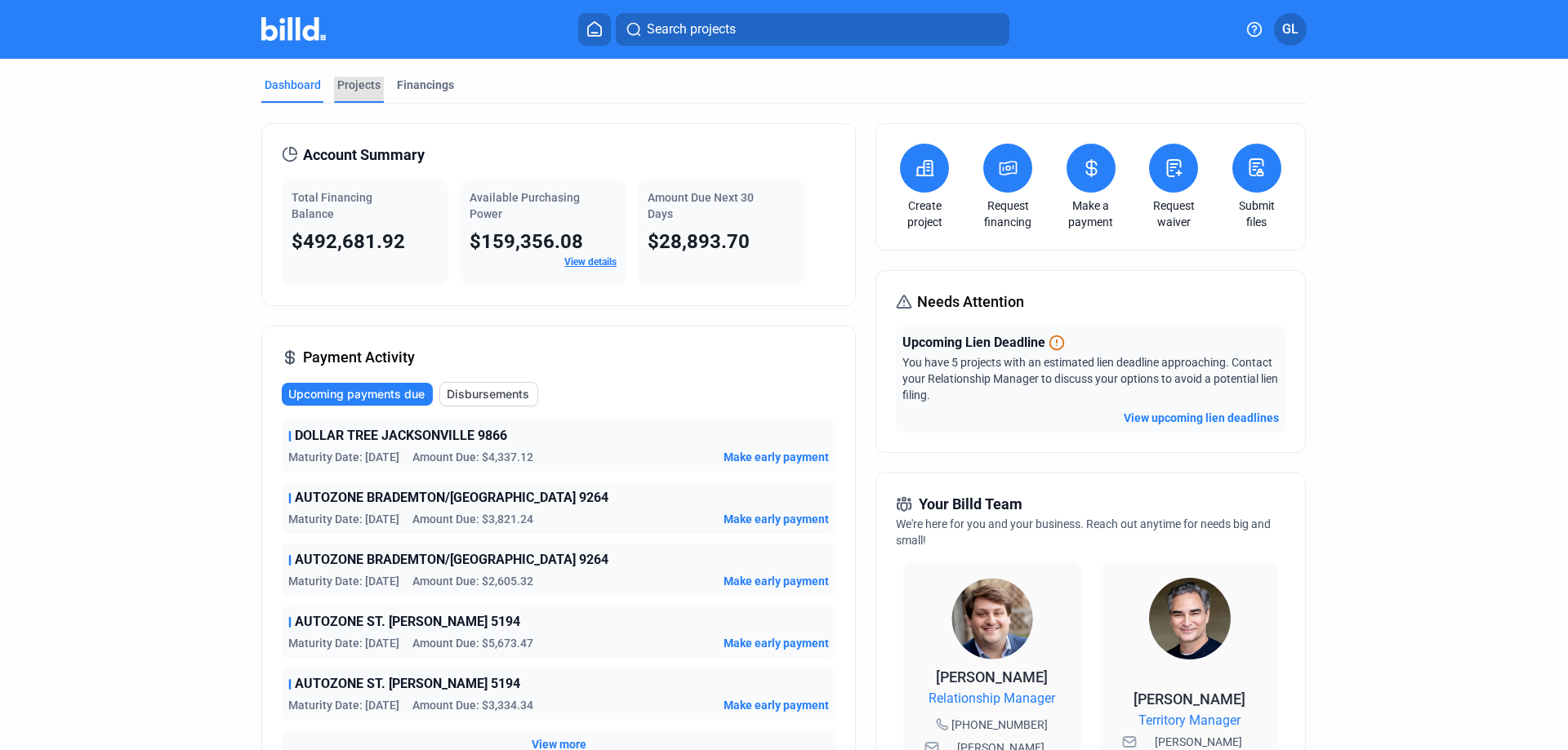
click at [355, 90] on div "Projects" at bounding box center [359, 85] width 43 height 17
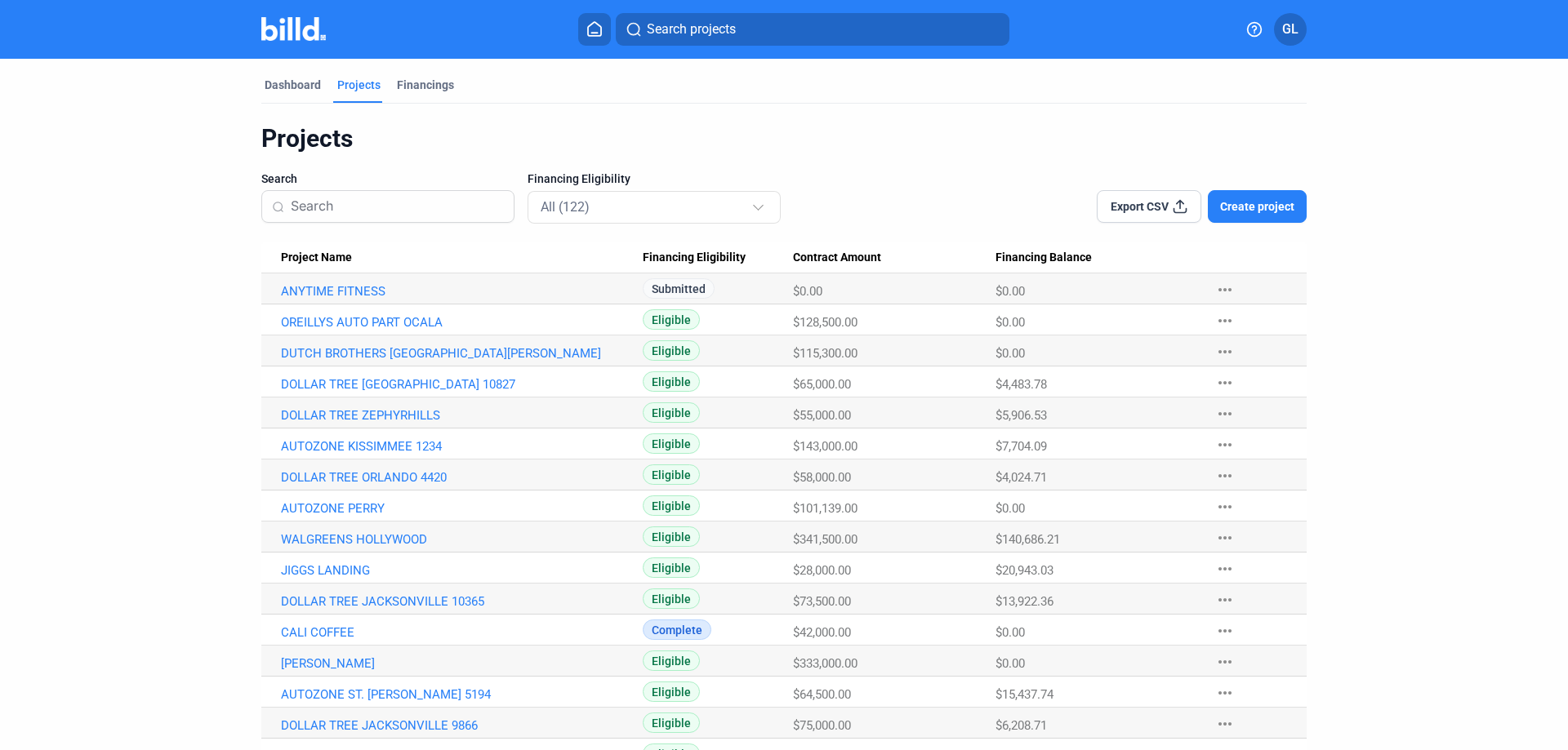
click at [356, 212] on input at bounding box center [397, 206] width 213 height 34
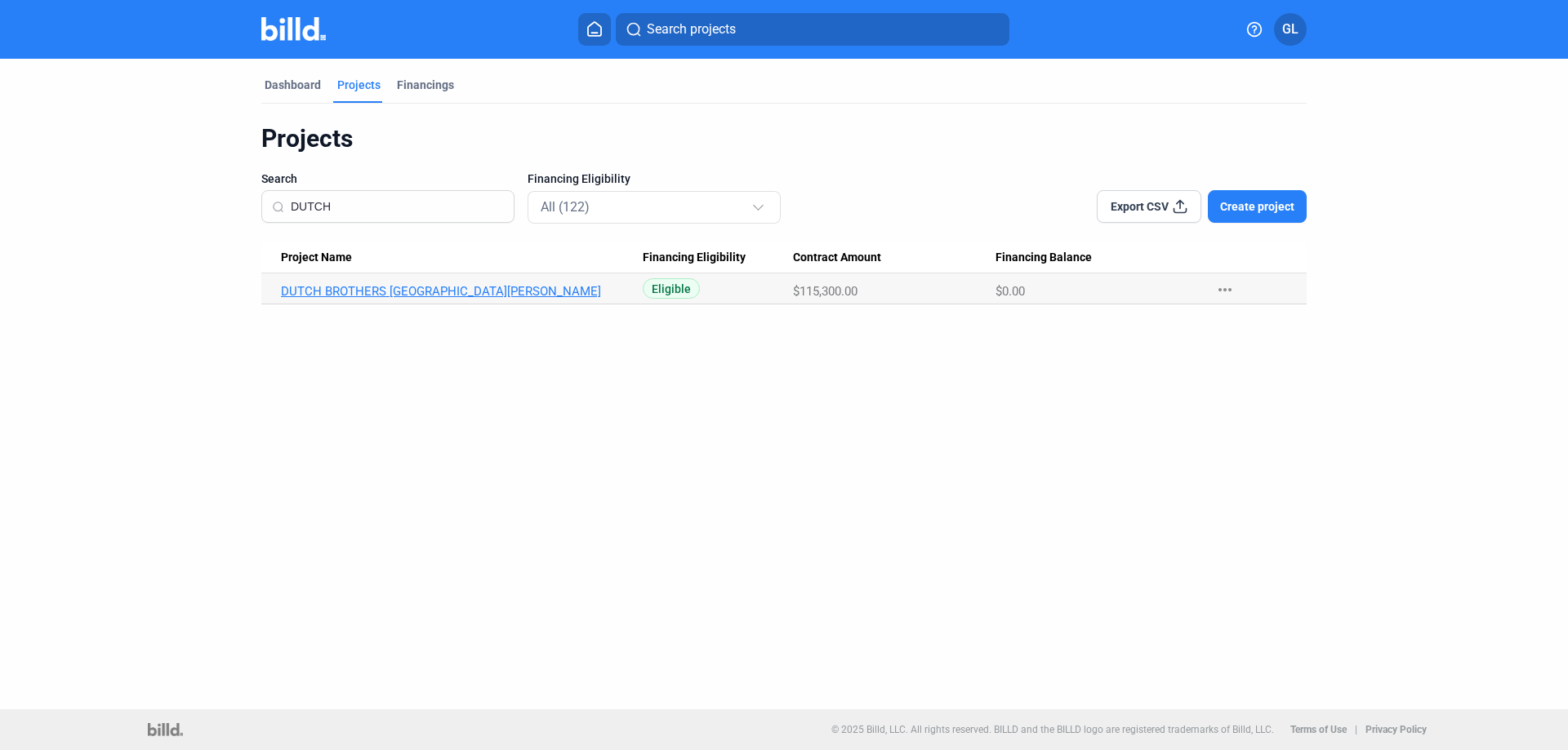
type input "DUTCH"
click at [400, 294] on link "DUTCH BROTHERS [GEOGRAPHIC_DATA][PERSON_NAME]" at bounding box center [461, 291] width 362 height 15
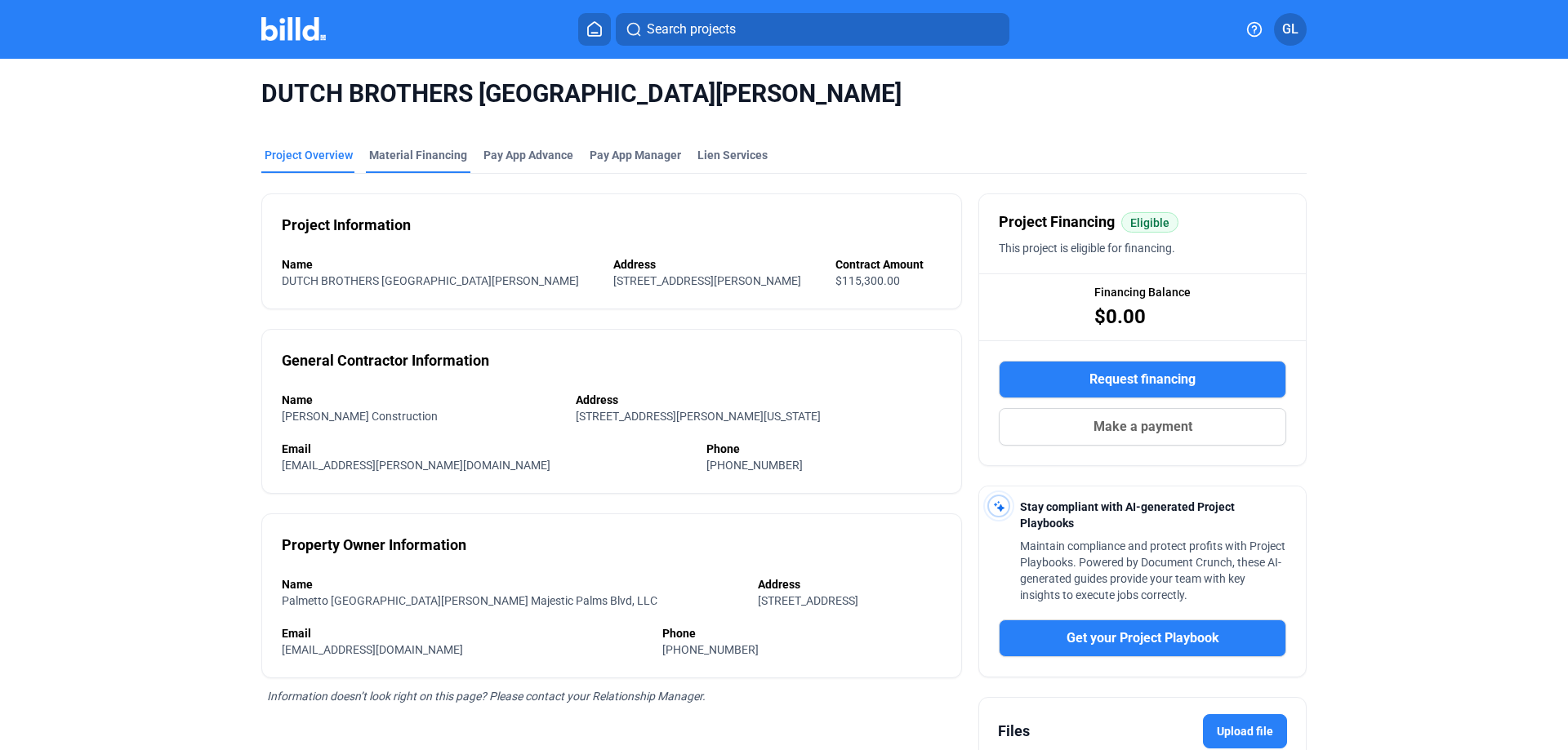
click at [402, 163] on div "Material Financing" at bounding box center [418, 155] width 98 height 17
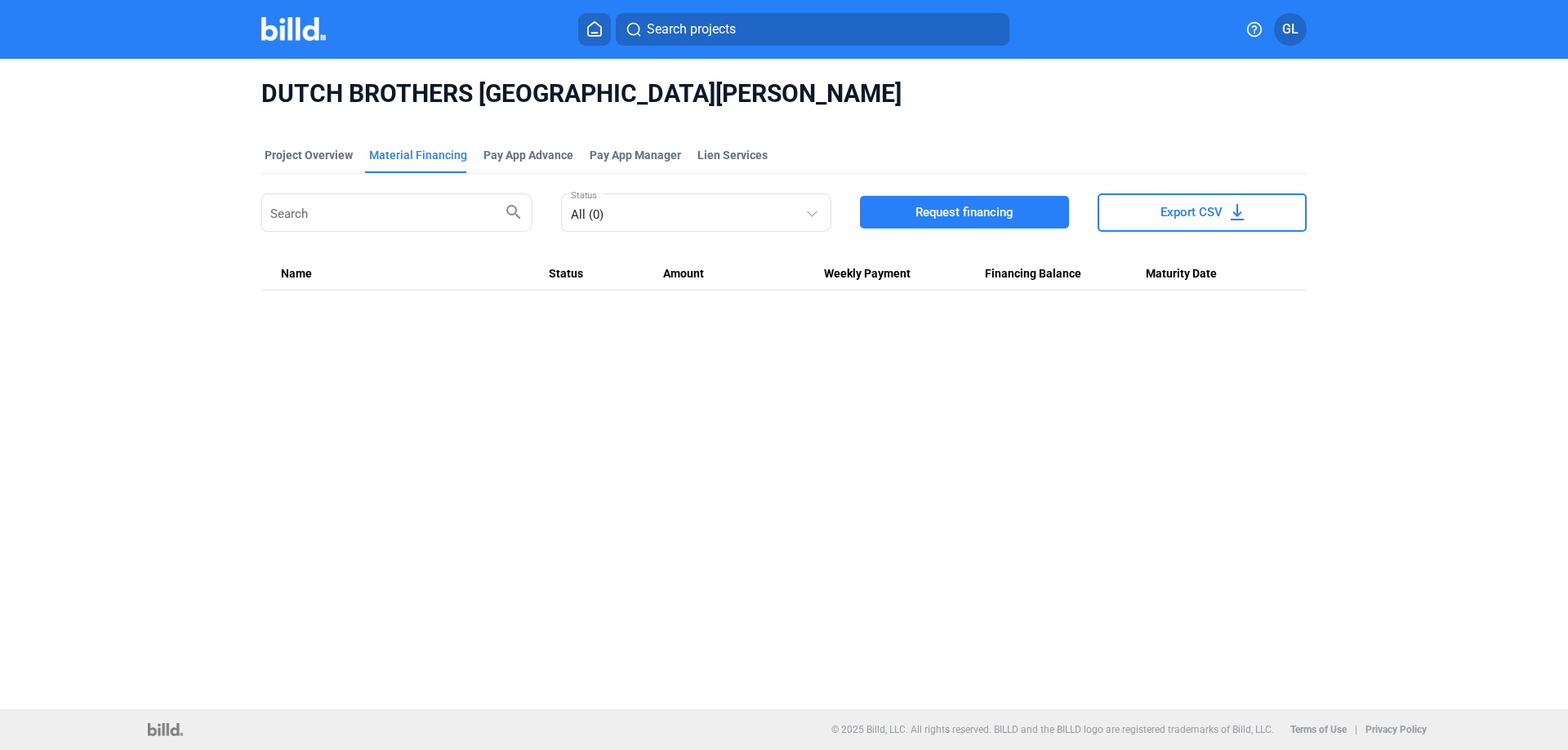
click at [965, 209] on span "Request financing" at bounding box center [964, 212] width 98 height 17
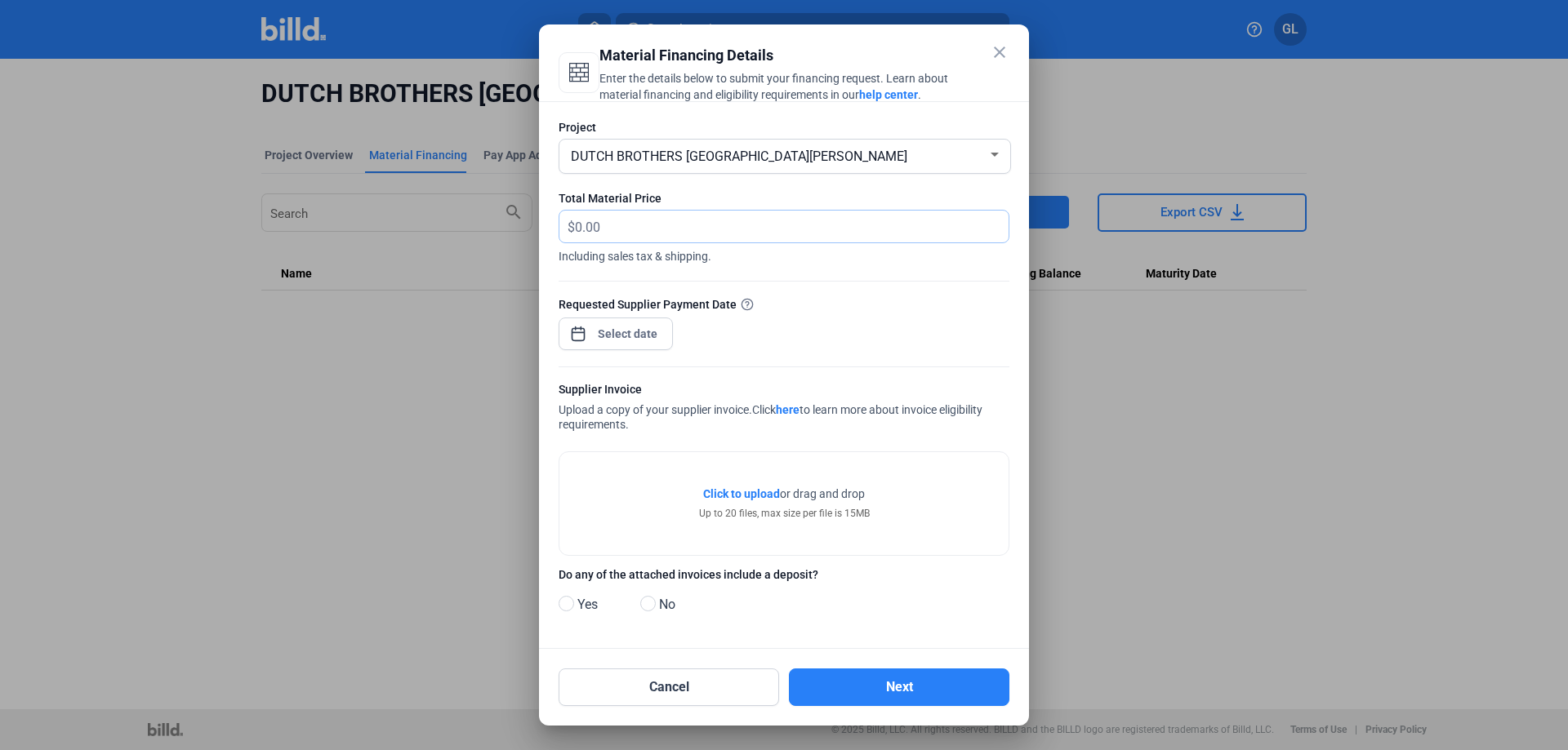
click at [622, 228] on input "text" at bounding box center [782, 227] width 415 height 32
type input "23,643.00"
click at [640, 339] on div "close Material Financing Details Enter the details below to submit your financi…" at bounding box center [784, 375] width 1568 height 750
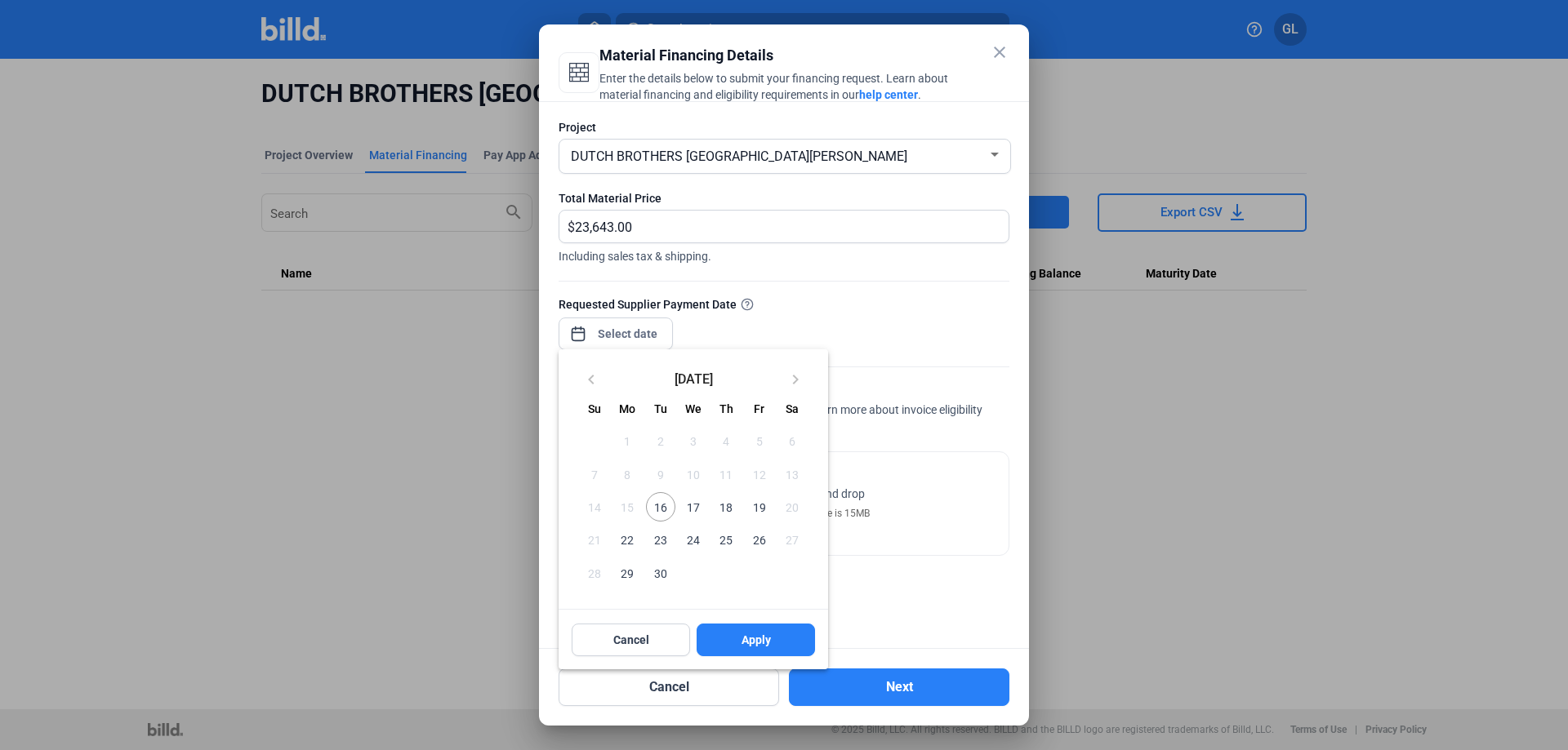
click at [661, 510] on span "16" at bounding box center [660, 508] width 30 height 30
click at [723, 644] on button "Apply" at bounding box center [756, 640] width 118 height 33
type input "[DATE]"
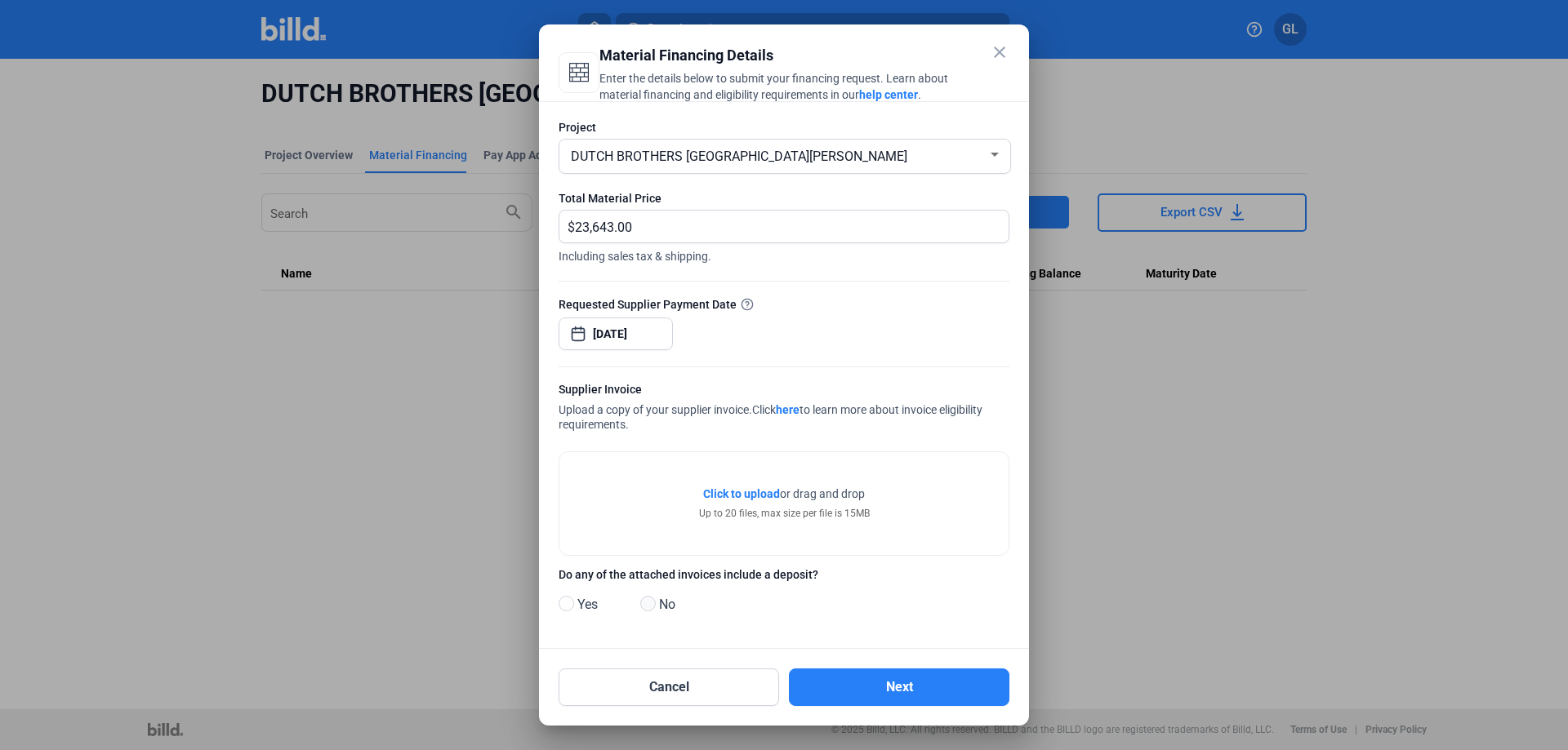
click at [647, 606] on span at bounding box center [648, 604] width 16 height 16
click at [647, 606] on input "No" at bounding box center [647, 604] width 12 height 12
radio input "true"
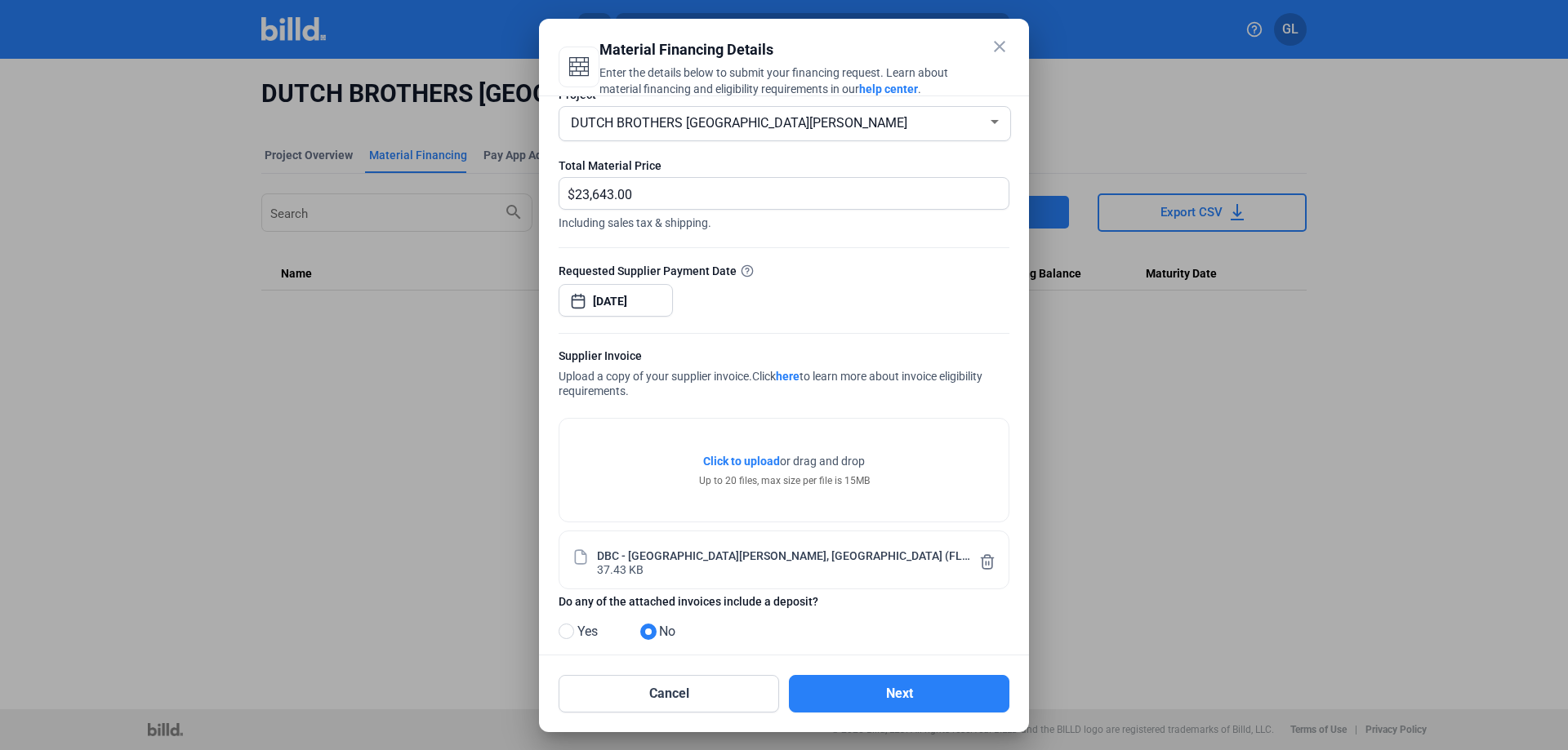
scroll to position [50, 0]
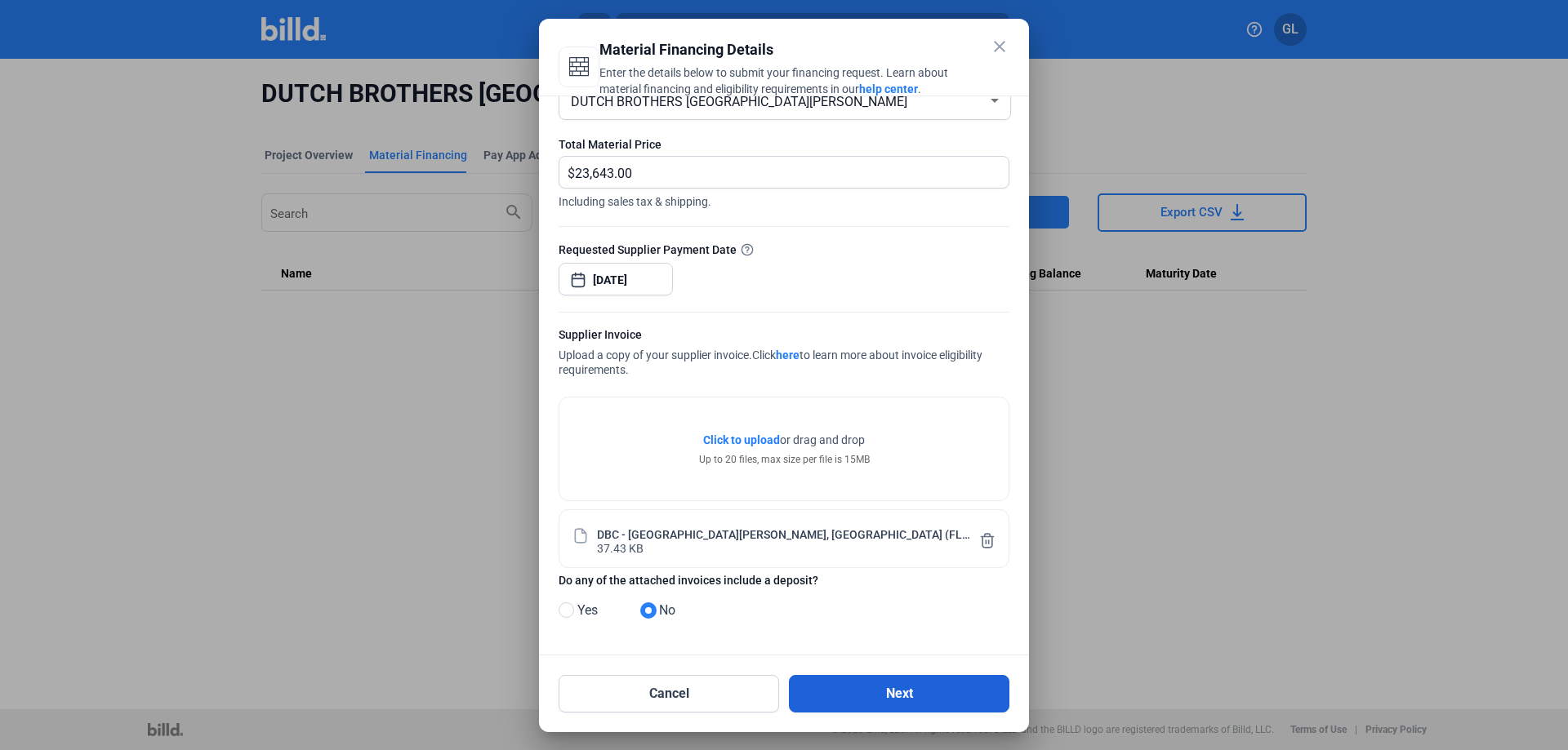
click at [886, 688] on button "Next" at bounding box center [899, 694] width 221 height 37
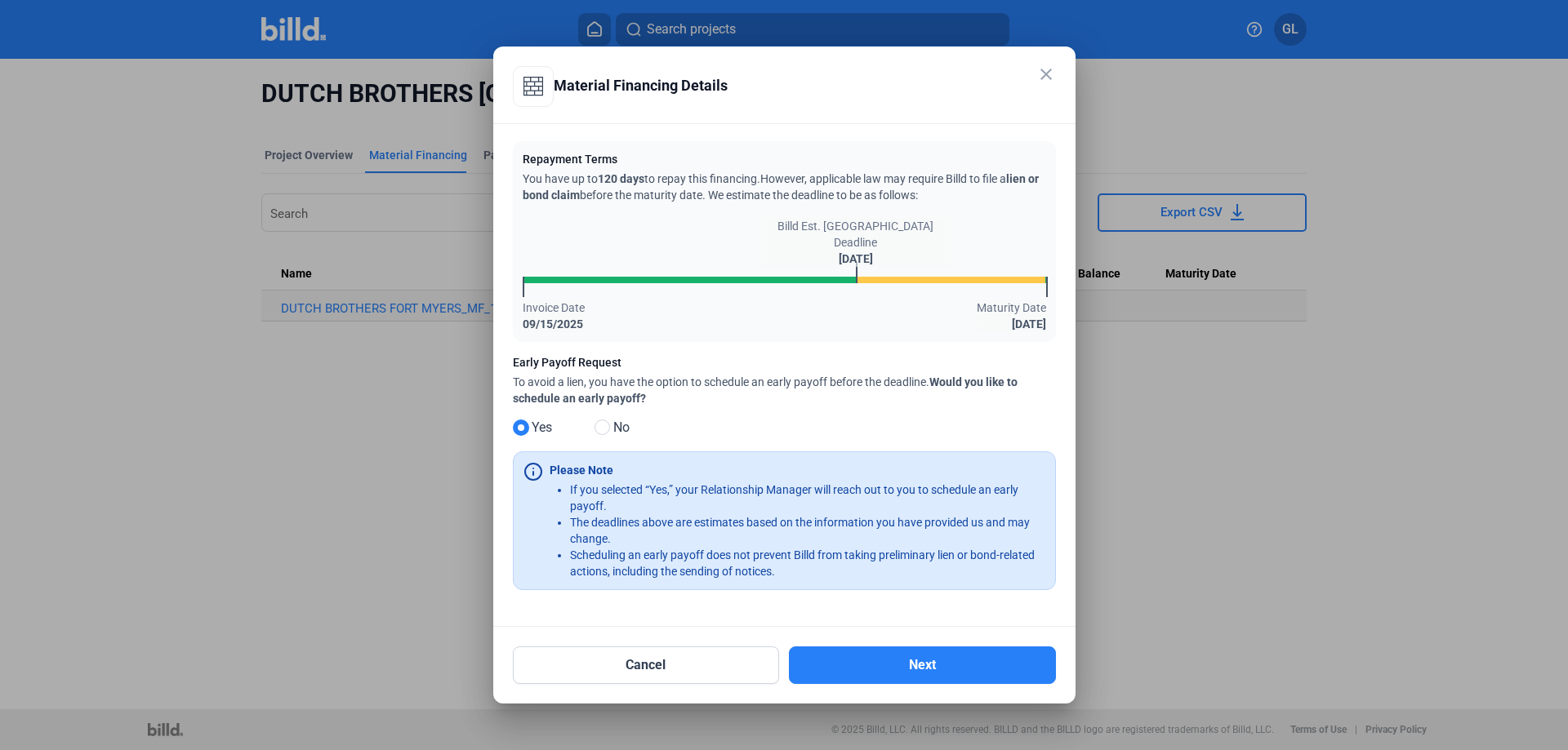
click at [601, 427] on span at bounding box center [602, 428] width 16 height 16
click at [601, 427] on input "No" at bounding box center [600, 428] width 12 height 12
radio input "true"
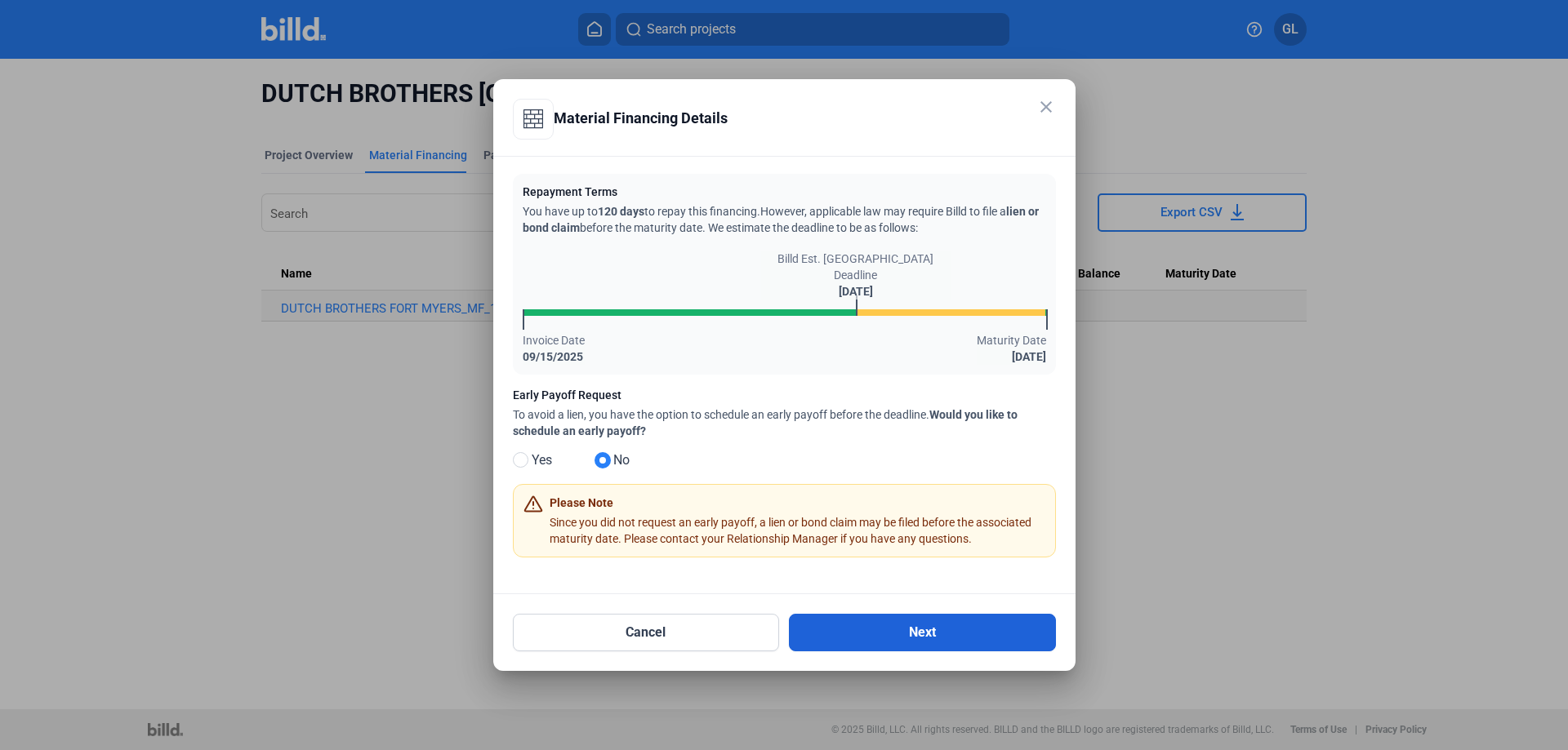
click at [923, 627] on button "Next" at bounding box center [921, 633] width 267 height 37
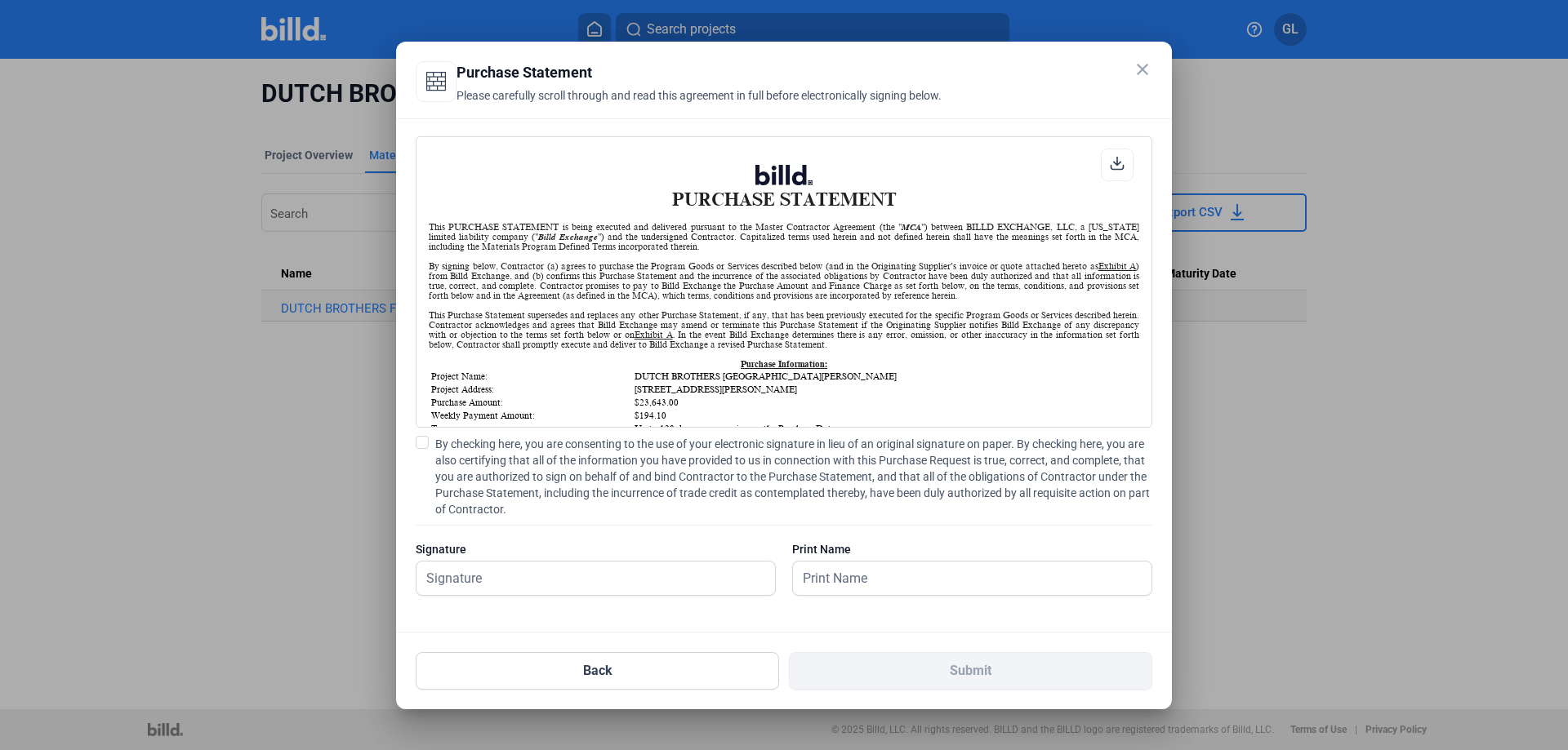
scroll to position [1, 0]
drag, startPoint x: 422, startPoint y: 443, endPoint x: 445, endPoint y: 485, distance: 47.9
click at [422, 443] on span at bounding box center [422, 442] width 13 height 13
click at [0, 0] on input "By checking here, you are consenting to the use of your electronic signature in…" at bounding box center [0, 0] width 0 height 0
click at [473, 577] on input "text" at bounding box center [587, 579] width 341 height 34
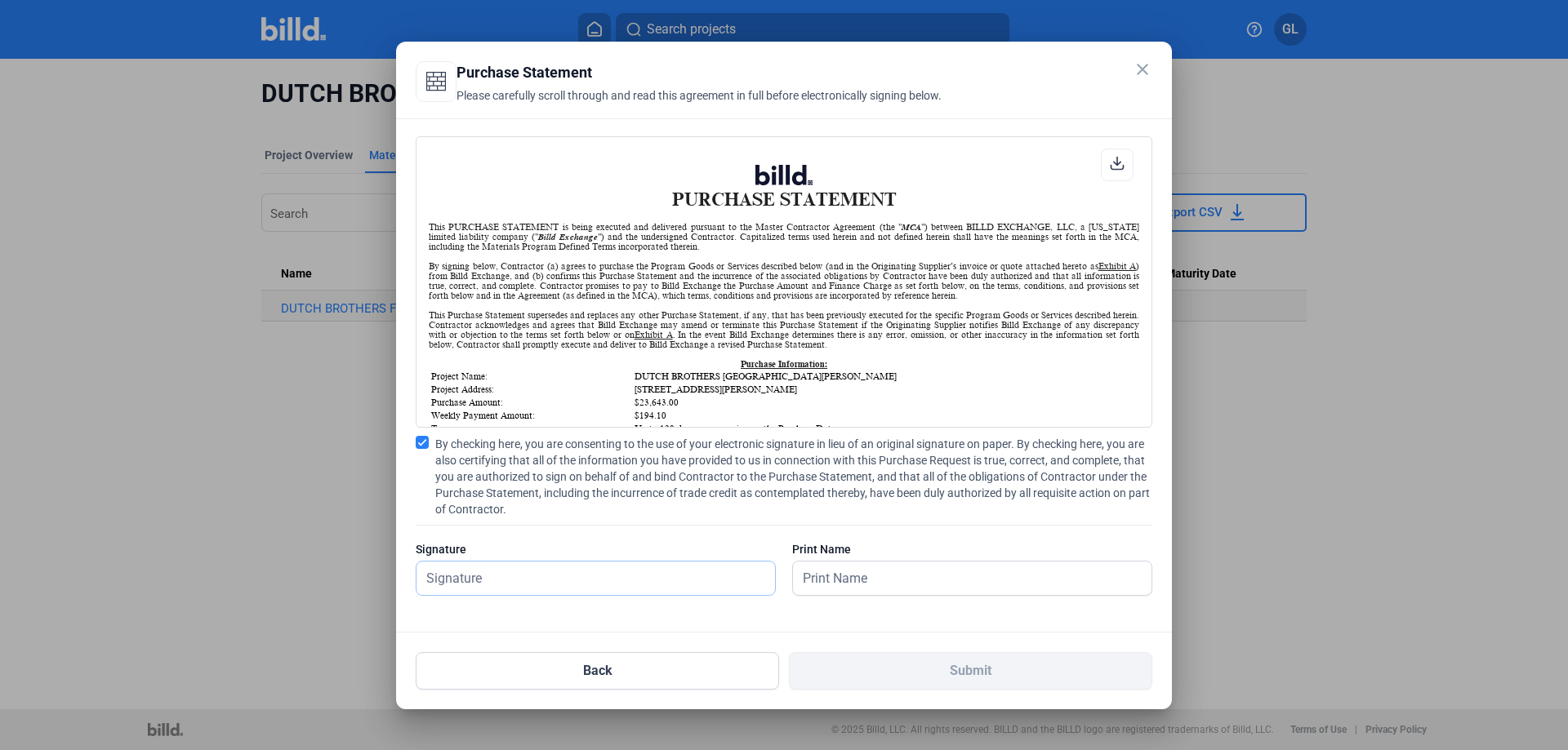
type input "[PERSON_NAME]"
click at [874, 573] on input "text" at bounding box center [964, 579] width 341 height 34
type input "[PERSON_NAME]"
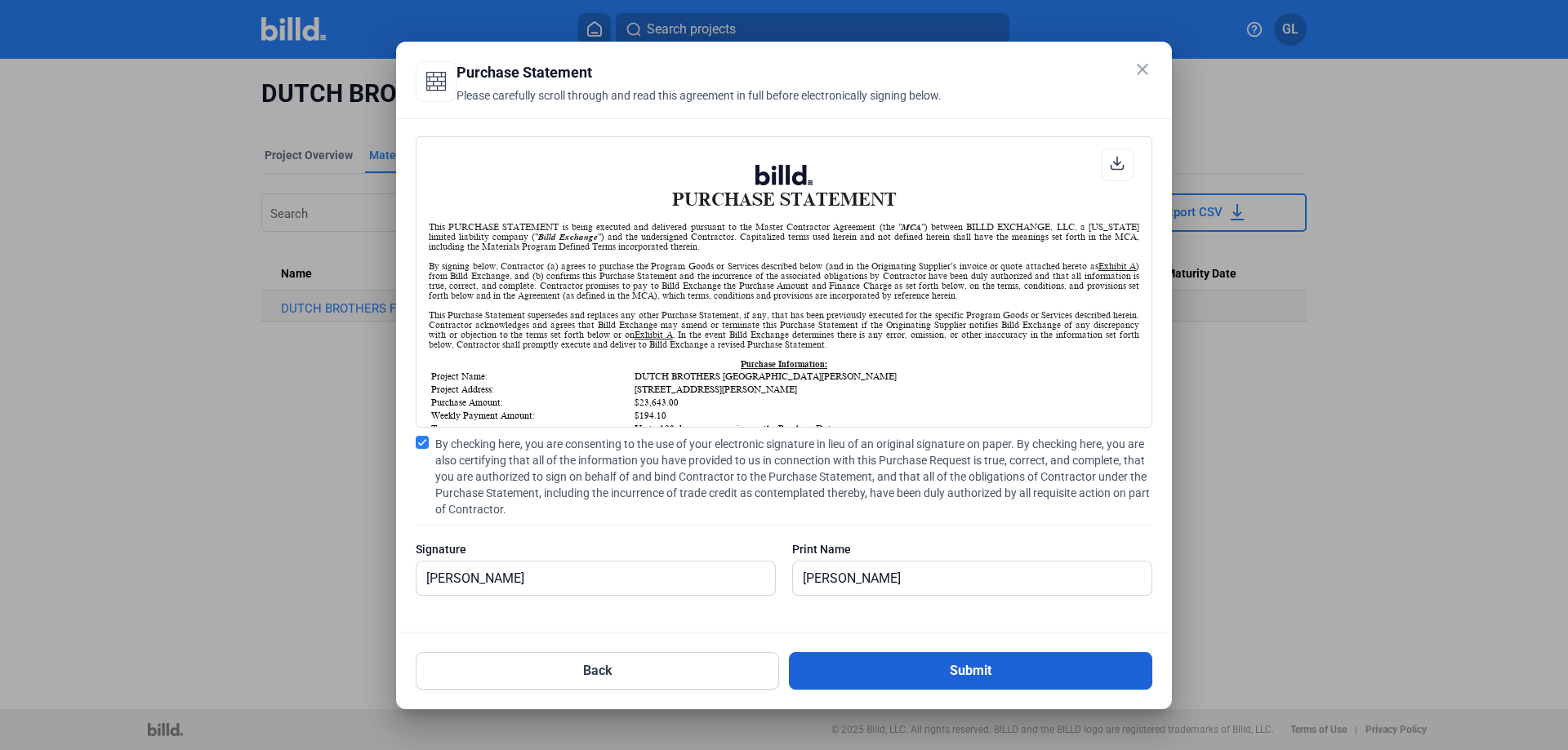
drag, startPoint x: 952, startPoint y: 684, endPoint x: 1009, endPoint y: 673, distance: 58.1
click at [951, 684] on button "Submit" at bounding box center [970, 671] width 364 height 37
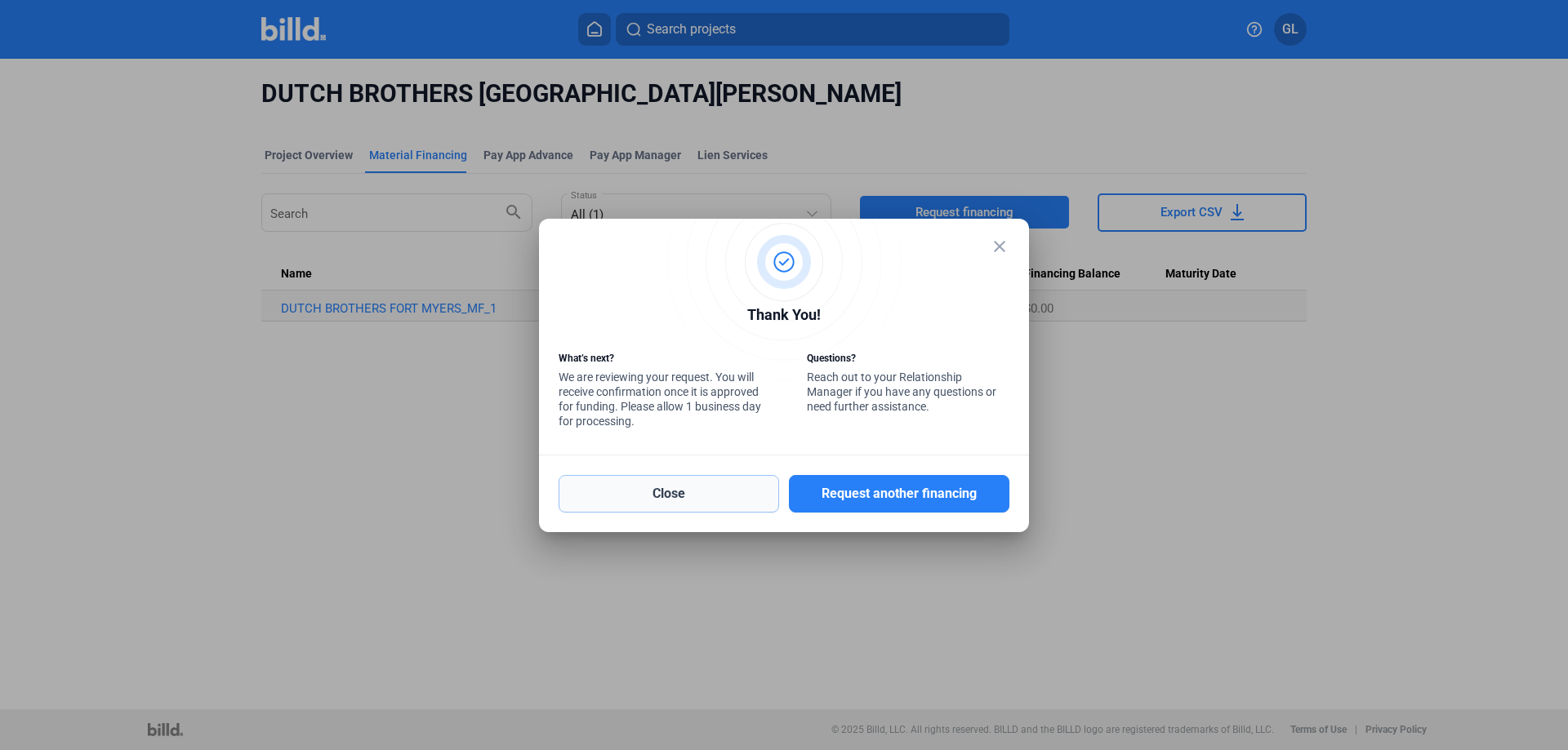
click at [720, 483] on button "Close" at bounding box center [669, 494] width 221 height 37
